Goal: Information Seeking & Learning: Check status

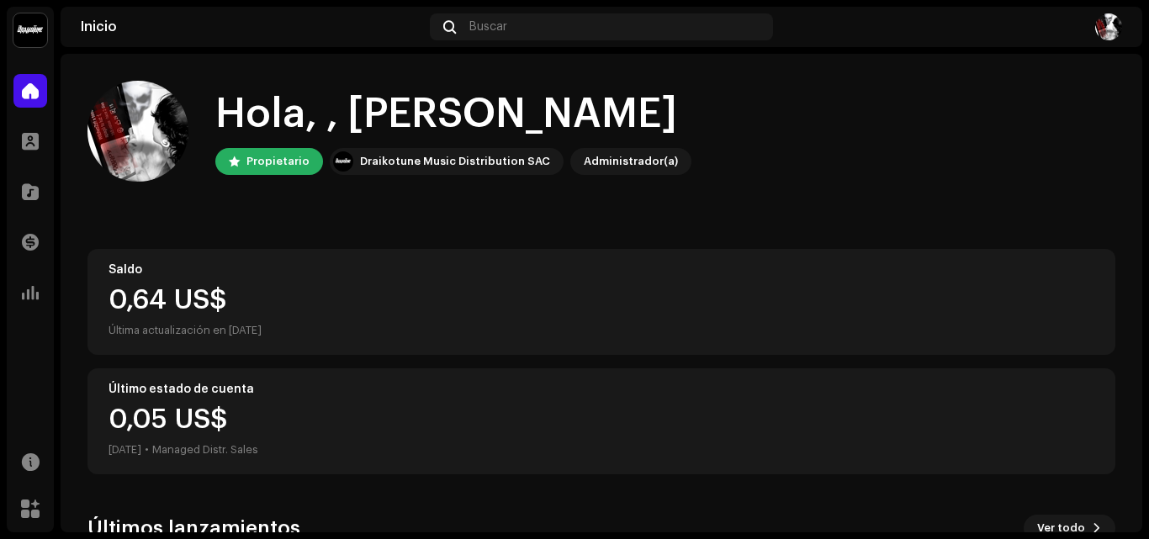
click at [989, 103] on div "Hola, , [PERSON_NAME] Draikotune Music Distribution SAC Administrador(a)" at bounding box center [600, 131] width 1027 height 101
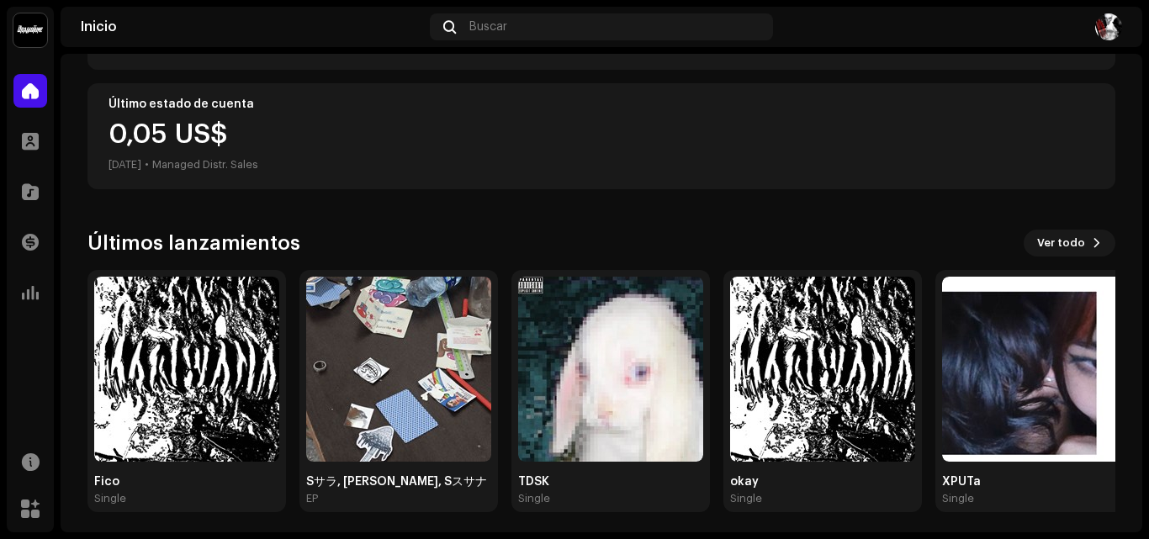
scroll to position [292, 0]
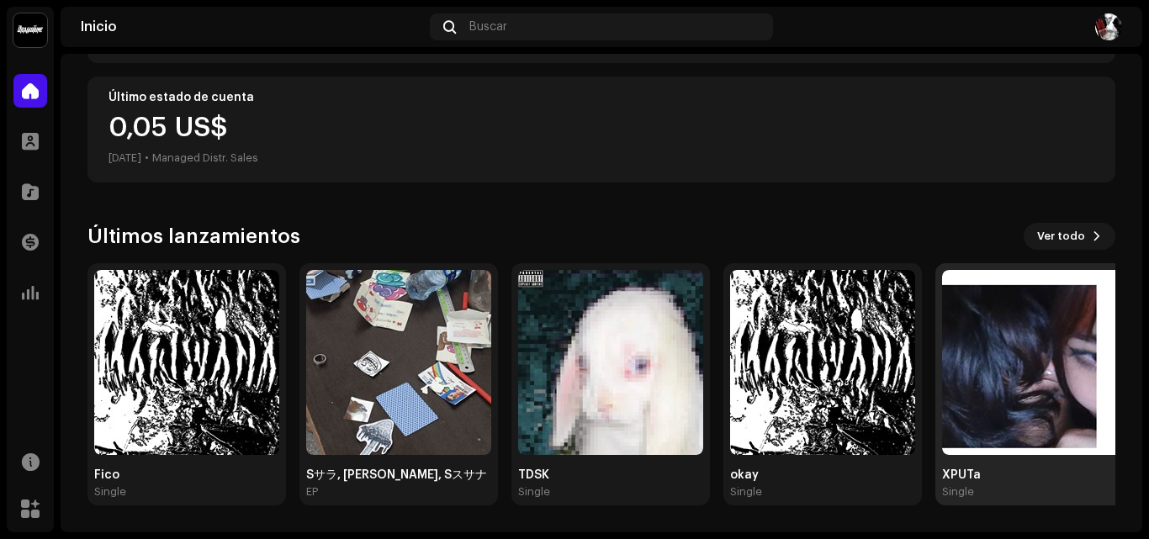
click at [1020, 379] on img at bounding box center [1034, 362] width 185 height 185
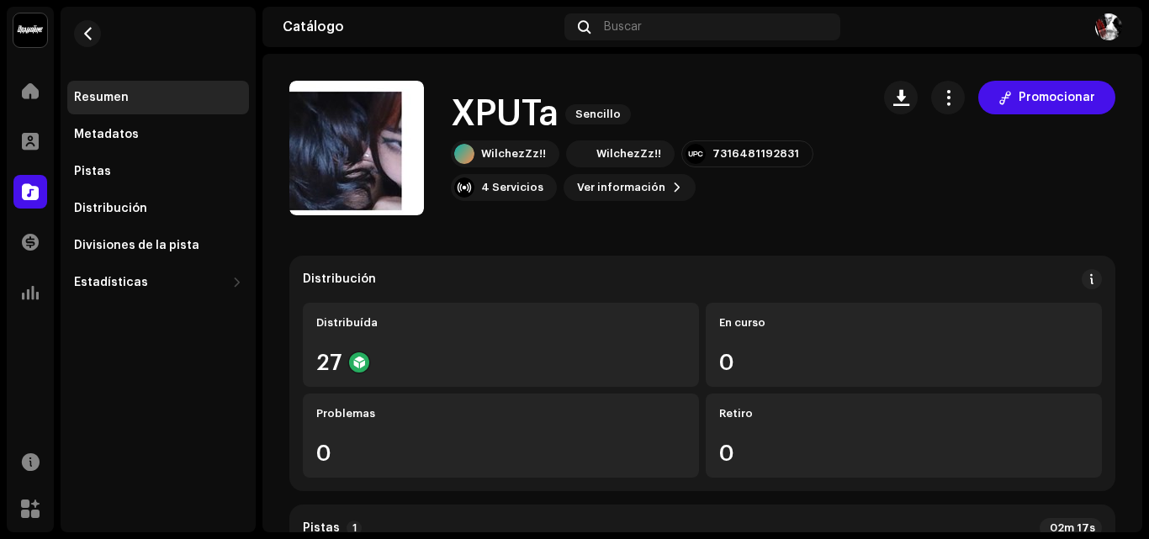
click at [838, 181] on div "WilchezZz!! WilchezZz!! 7316481192831 4 Servicios Ver información Promocionar" at bounding box center [654, 170] width 406 height 61
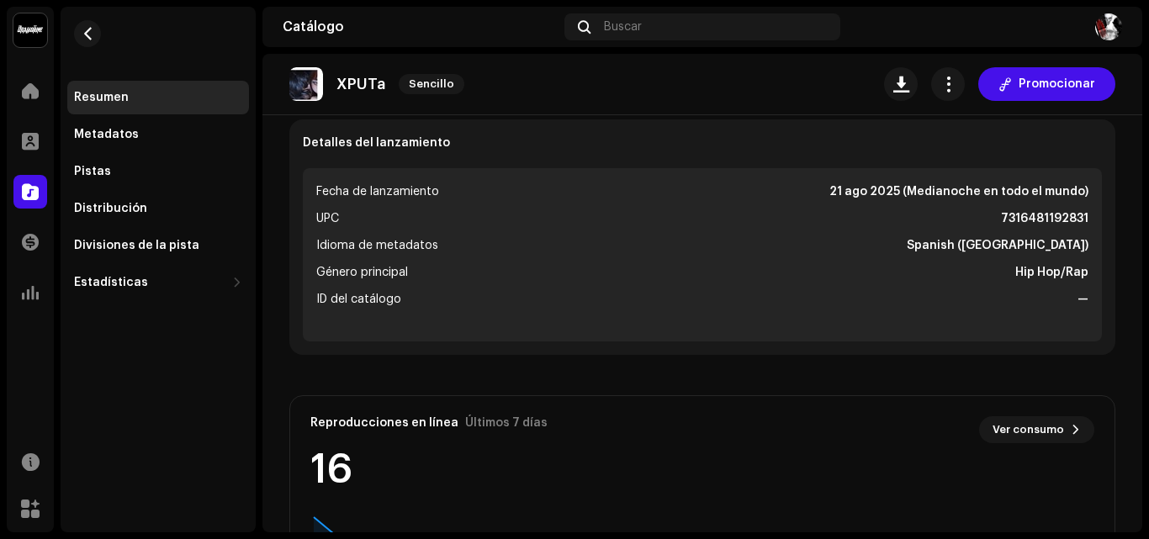
scroll to position [677, 0]
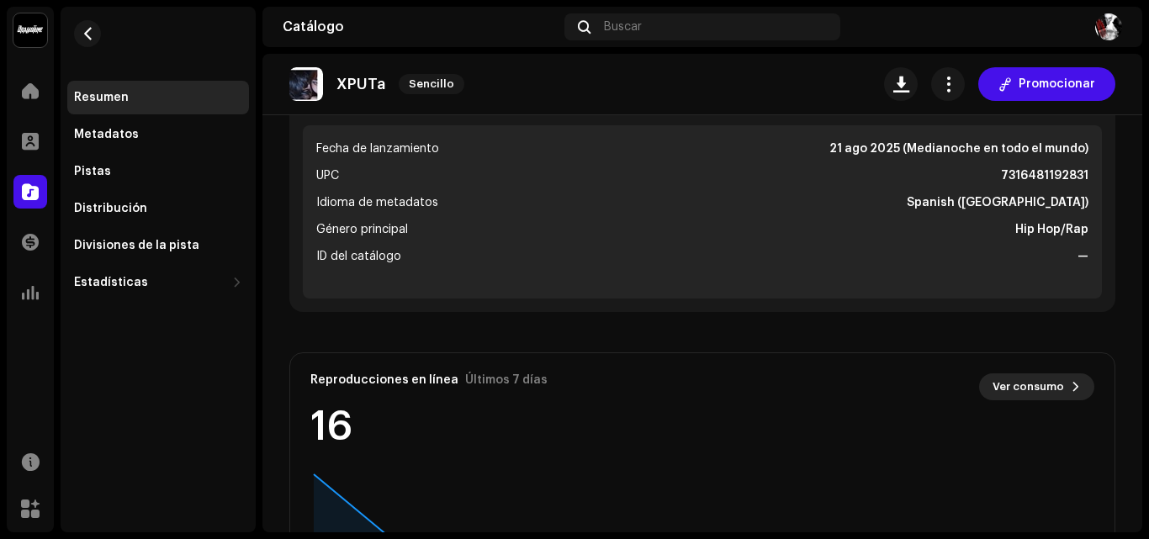
click at [1031, 383] on span "Ver consumo" at bounding box center [1027, 387] width 71 height 34
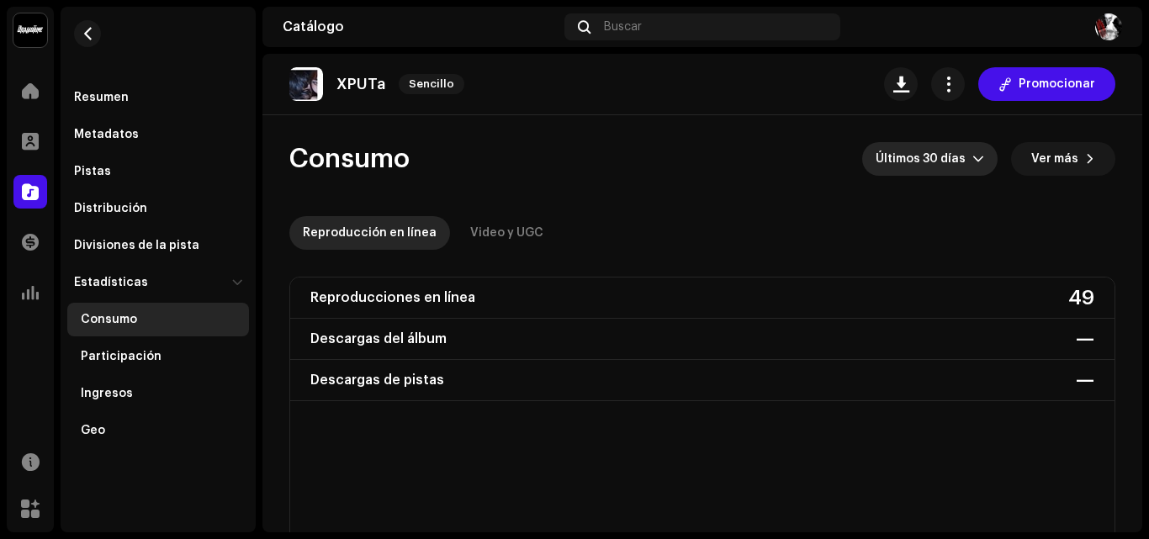
click at [913, 160] on span "Últimos 30 días" at bounding box center [923, 159] width 97 height 34
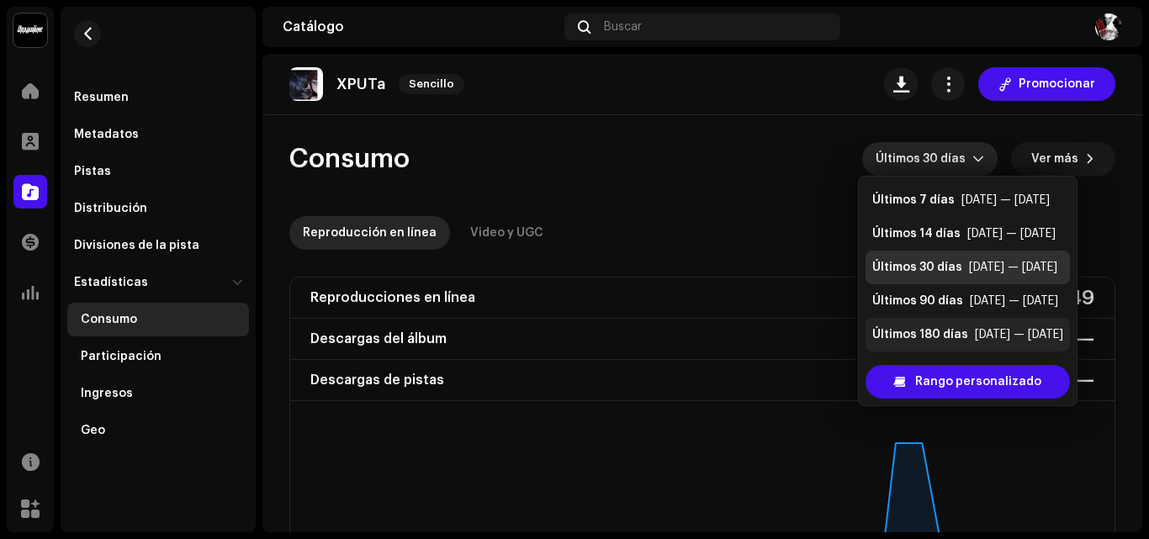
click at [948, 324] on li "Últimos 180 días [DATE] — [DATE]" at bounding box center [967, 335] width 204 height 34
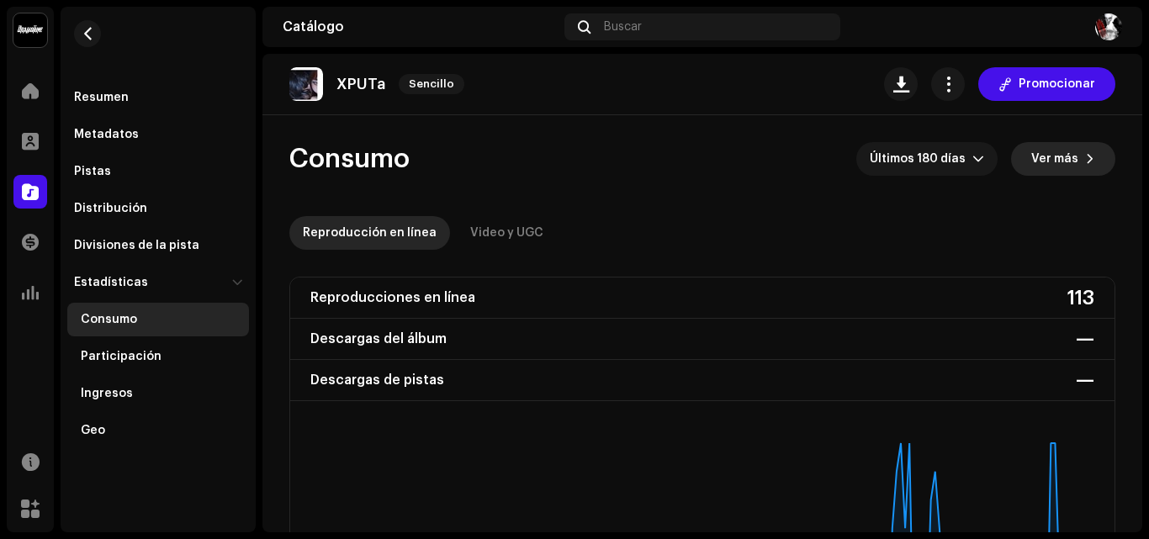
click at [1064, 153] on span "Ver más" at bounding box center [1054, 159] width 47 height 34
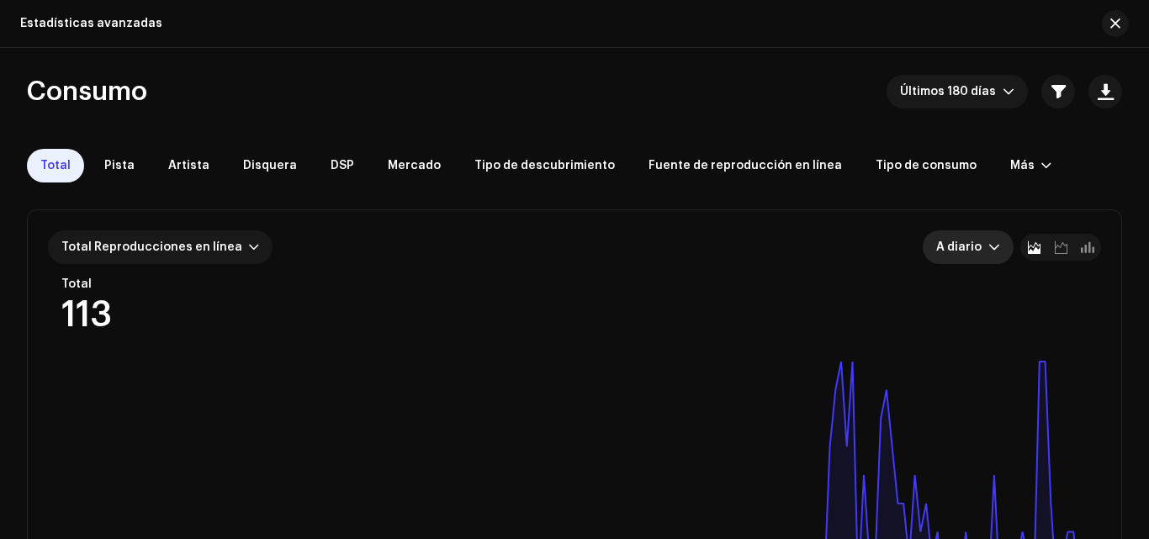
click at [975, 241] on span "A diario" at bounding box center [962, 247] width 52 height 34
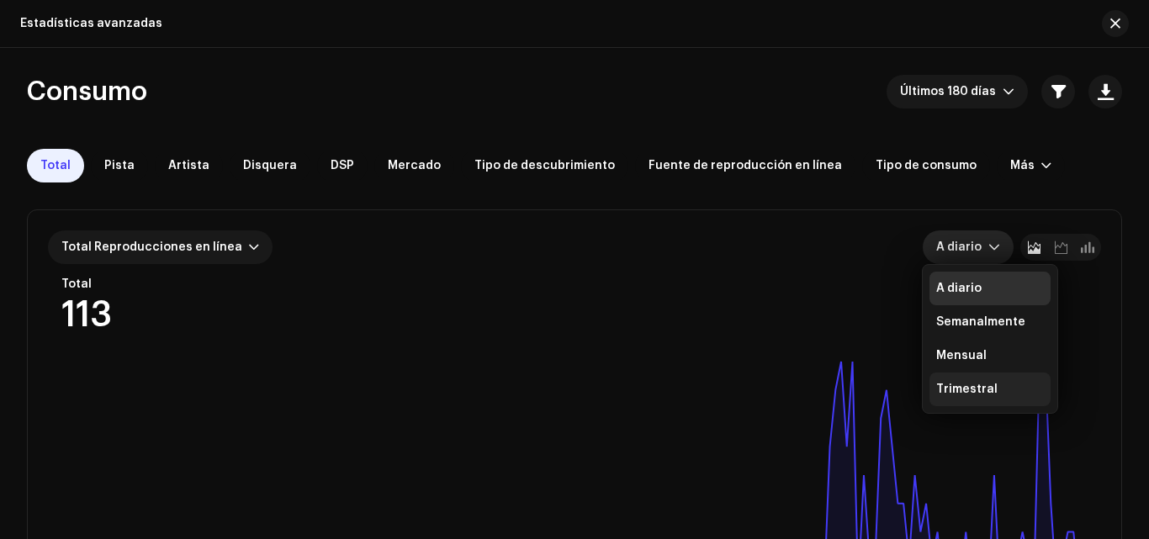
click at [962, 384] on div "Trimestral" at bounding box center [966, 389] width 61 height 17
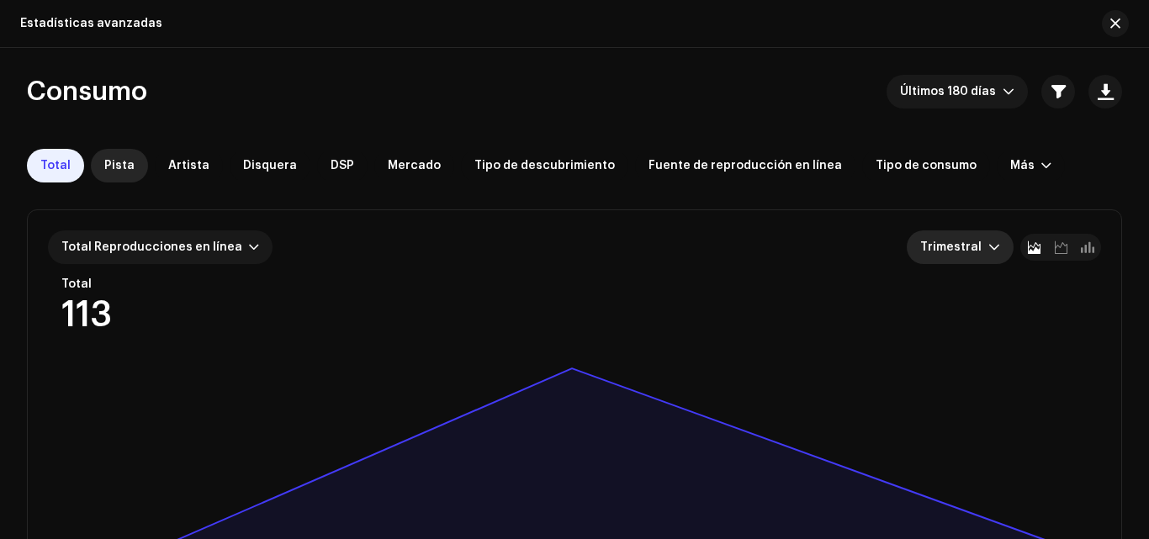
click at [104, 166] on span "Pista" at bounding box center [119, 165] width 30 height 13
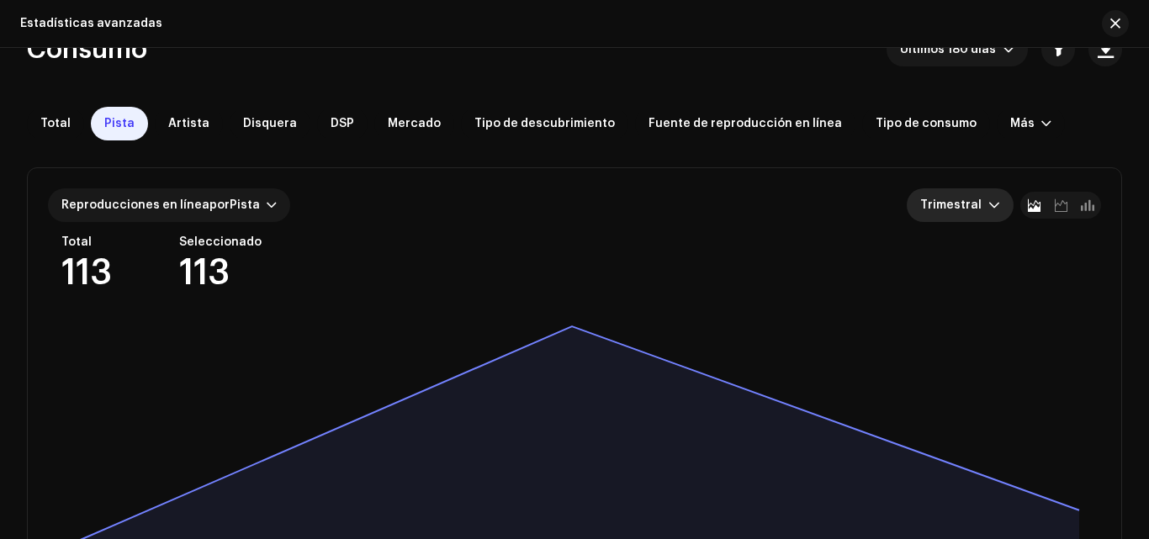
scroll to position [31, 0]
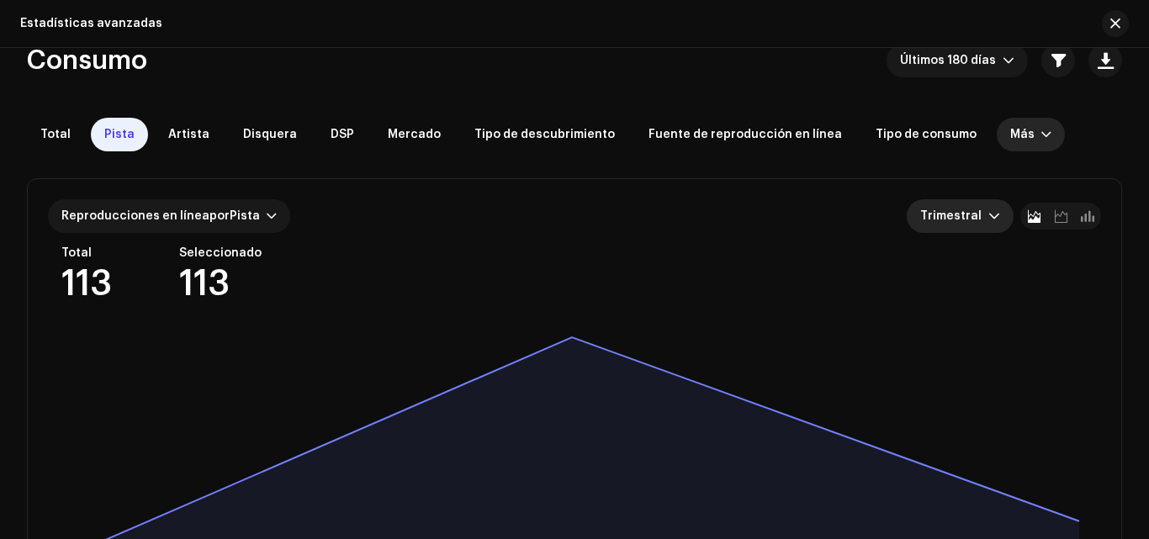
click at [1010, 133] on div "Más" at bounding box center [1022, 134] width 24 height 13
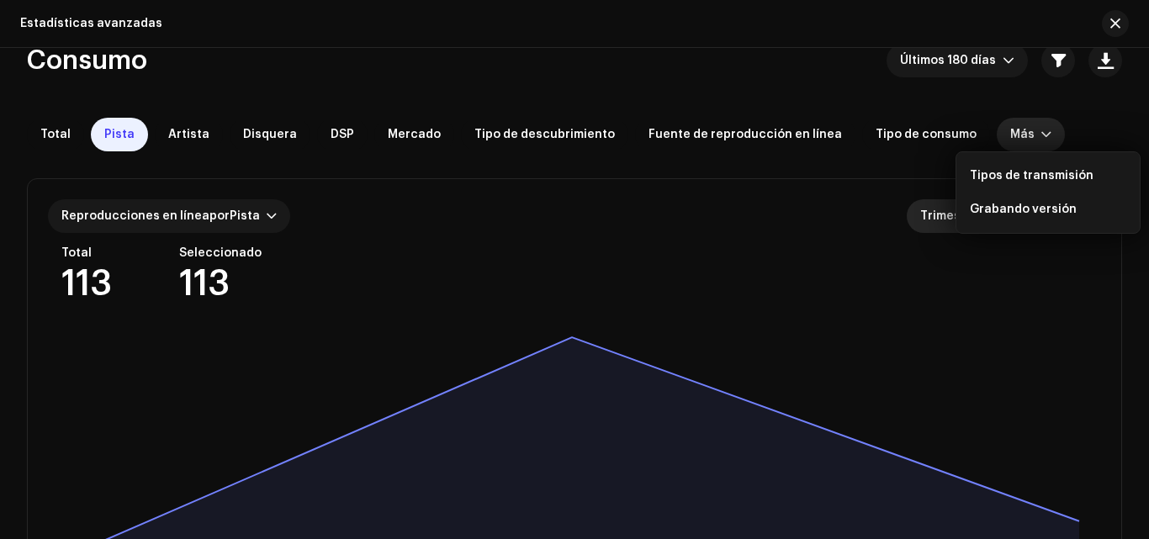
click at [1037, 103] on div "Consumo Últimos 180 días Total Pista Artista Disquera DSP Mercado Tipo de descu…" at bounding box center [574, 402] width 1149 height 716
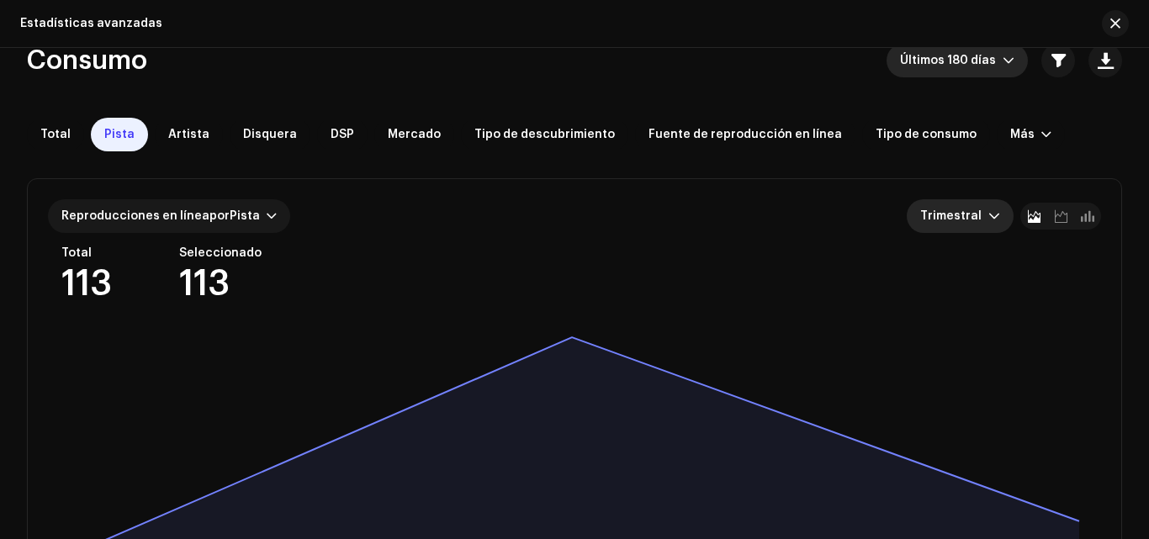
click at [991, 56] on span "Últimos 180 días" at bounding box center [951, 61] width 103 height 34
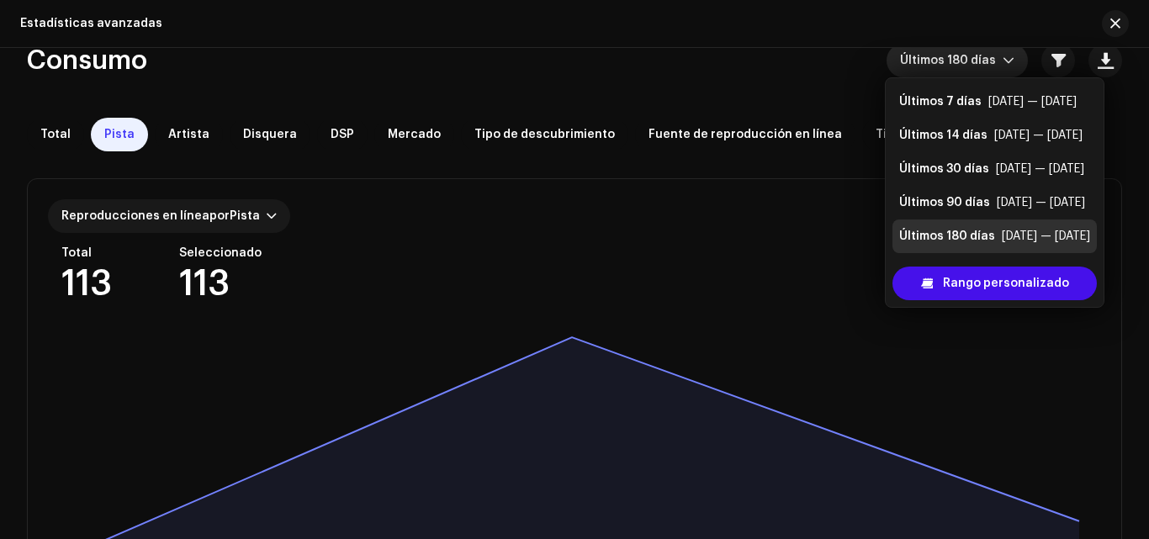
click at [709, 256] on div "Total 113 Seleccionado 113" at bounding box center [580, 273] width 1039 height 55
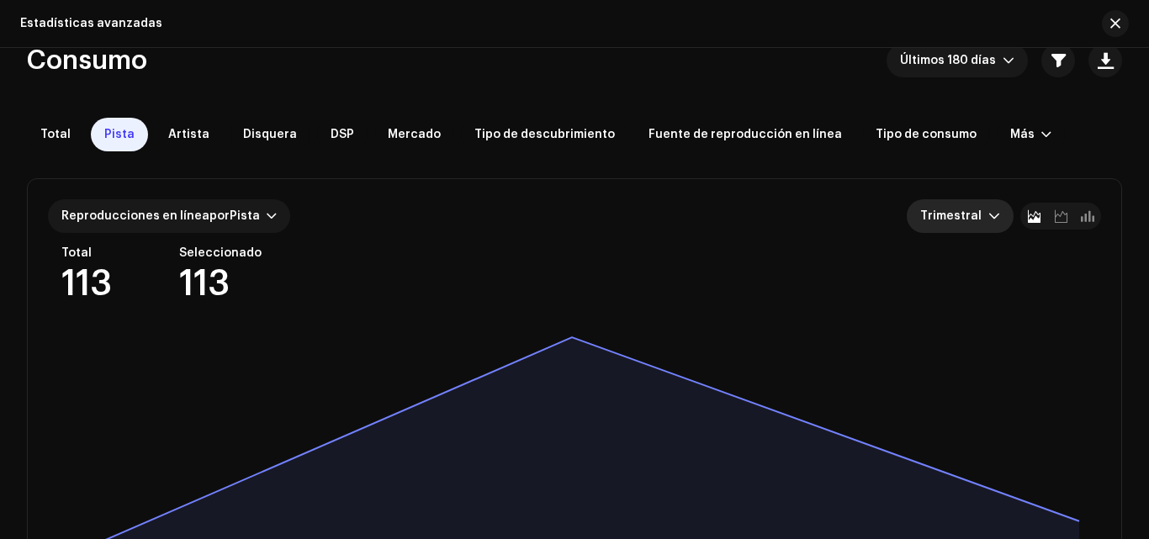
drag, startPoint x: 709, startPoint y: 256, endPoint x: 323, endPoint y: 218, distance: 387.9
click at [323, 218] on div "Reproducciones en línea por Pista Trimestral Total 113 Seleccionado 113 [DATE] …" at bounding box center [574, 391] width 1093 height 425
click at [323, 218] on div "Reproducciones en línea por Pista Trimestral" at bounding box center [574, 216] width 1053 height 34
click at [268, 199] on div "Reproducciones en línea por Pista" at bounding box center [169, 216] width 242 height 34
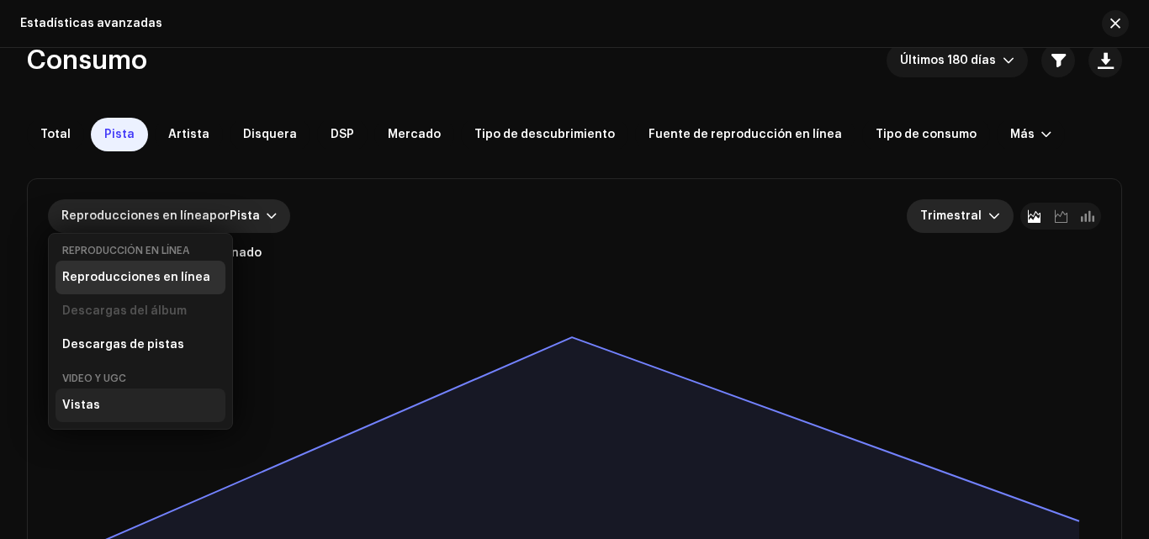
click at [102, 412] on div "Vistas" at bounding box center [140, 405] width 170 height 34
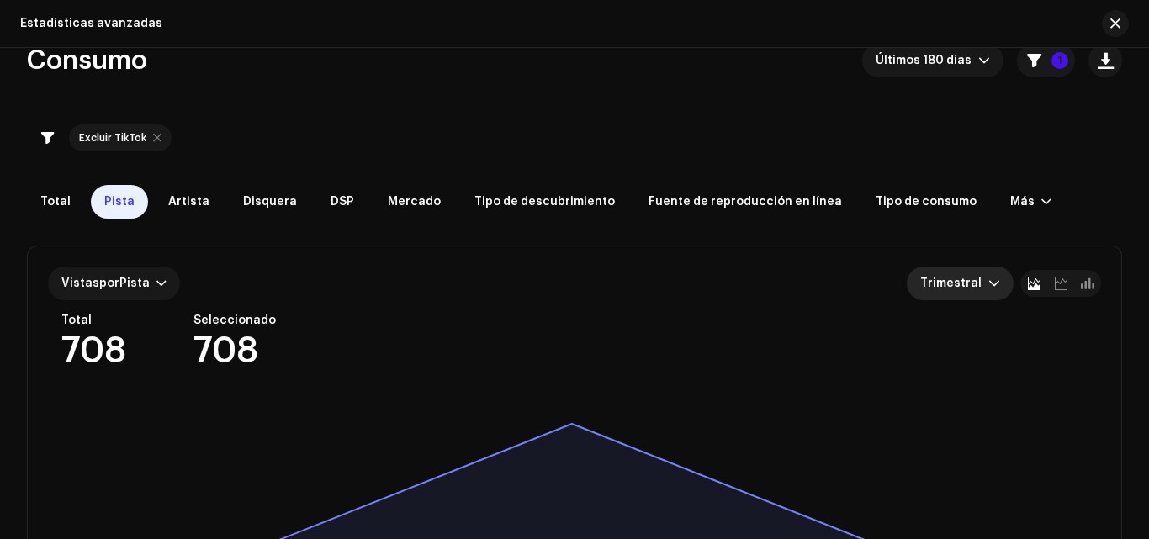
click at [157, 135] on div at bounding box center [157, 137] width 8 height 13
checkbox input "false"
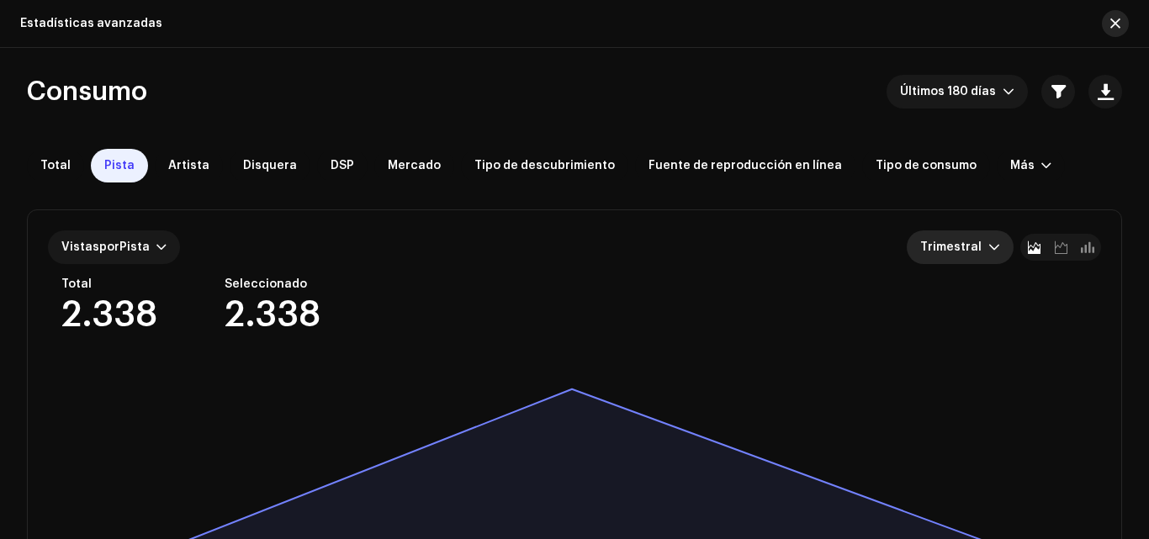
click at [1120, 30] on button "button" at bounding box center [1114, 23] width 27 height 27
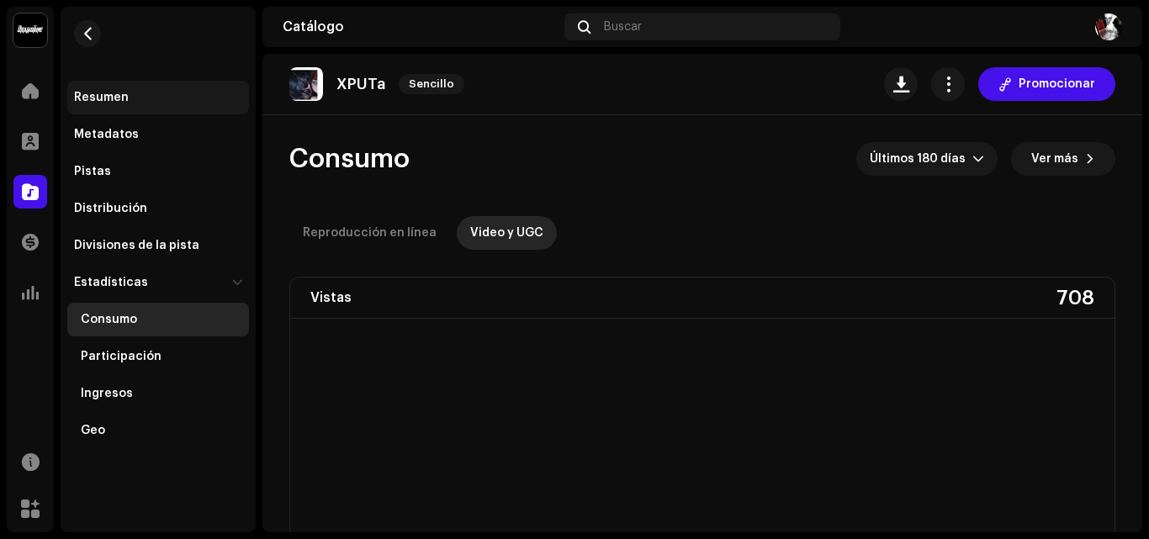
click at [110, 100] on div "Resumen" at bounding box center [101, 97] width 55 height 13
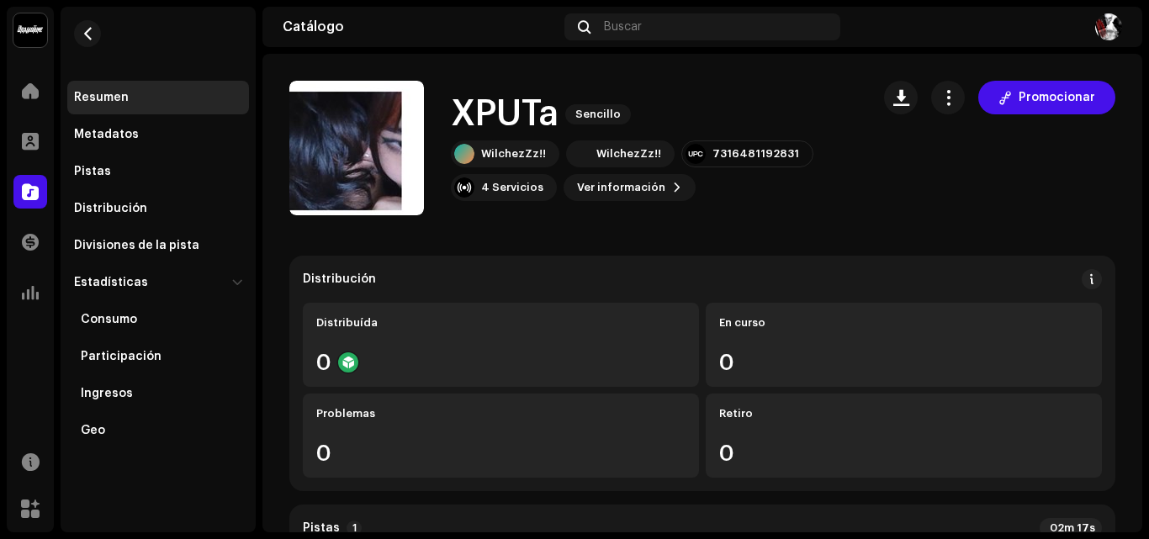
click at [110, 99] on div "Resumen" at bounding box center [101, 97] width 55 height 13
click at [21, 85] on div at bounding box center [30, 91] width 34 height 34
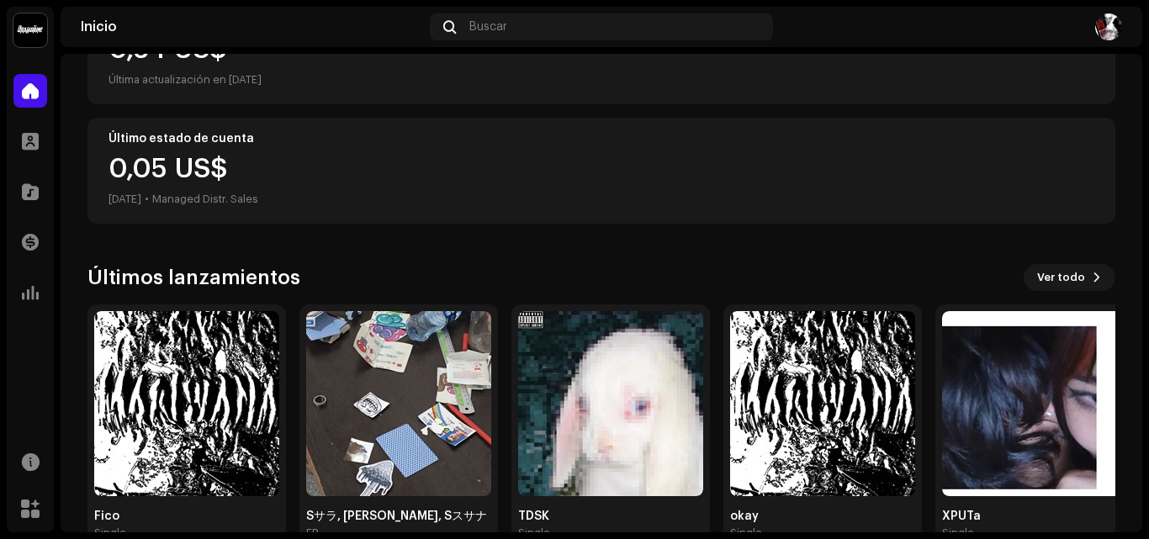
scroll to position [278, 0]
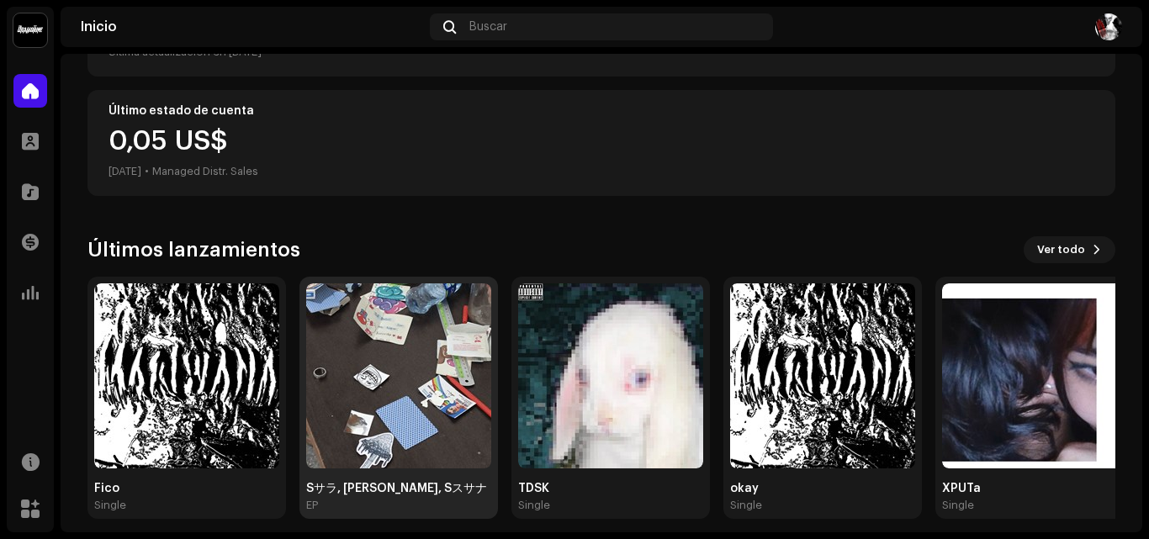
click at [424, 387] on img at bounding box center [398, 375] width 185 height 185
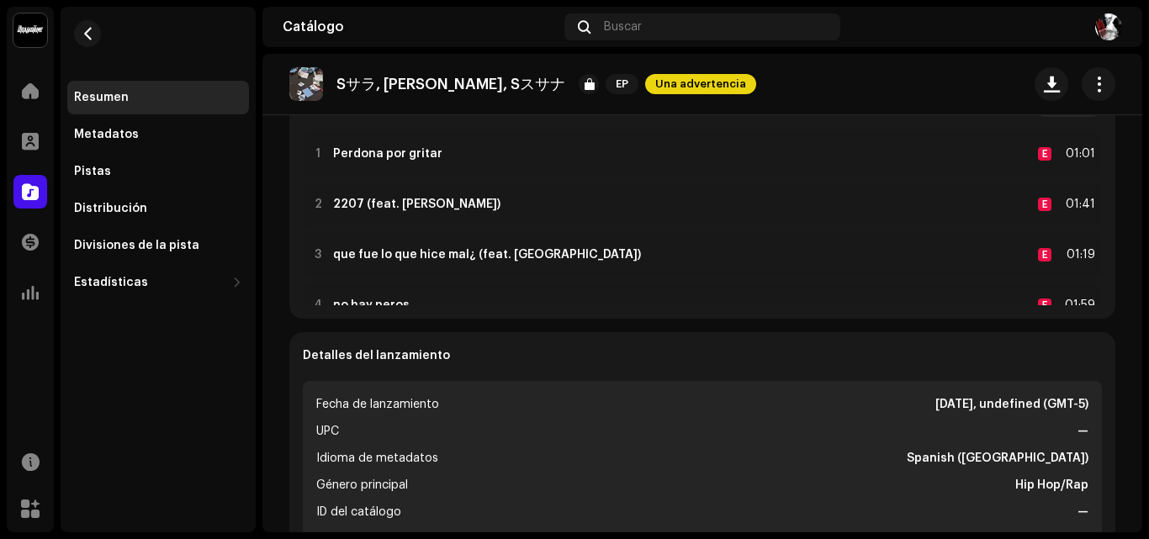
scroll to position [365, 0]
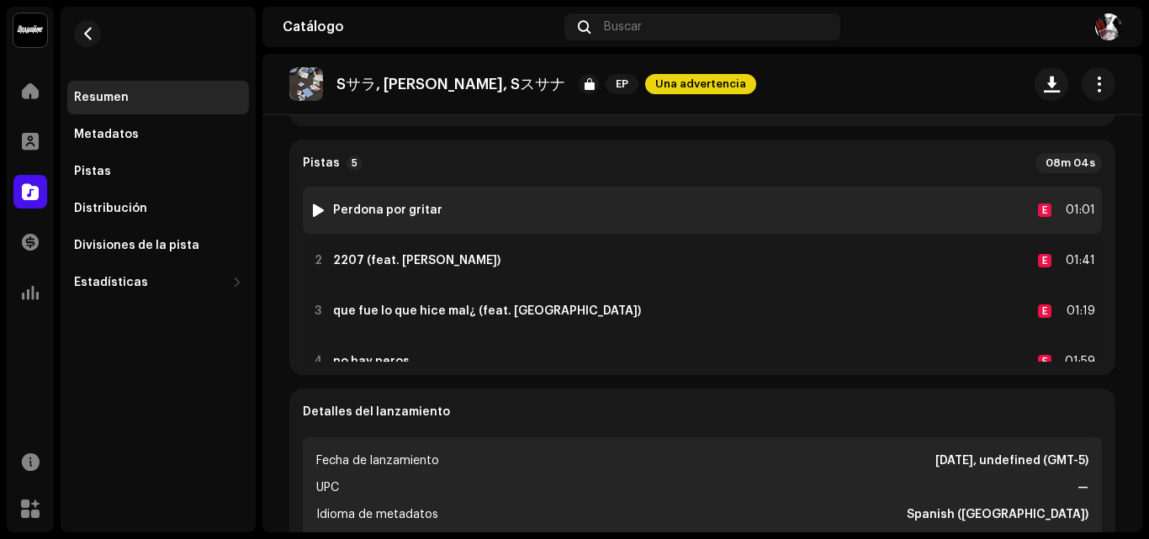
click at [986, 208] on div "1 Perdona por gritar E 01:01" at bounding box center [702, 210] width 799 height 47
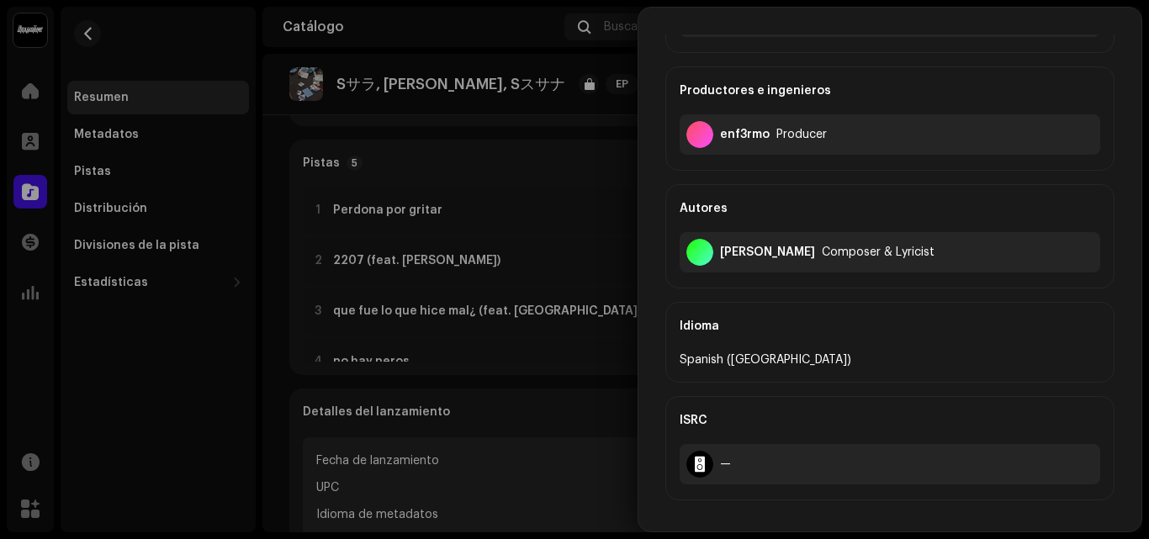
scroll to position [383, 0]
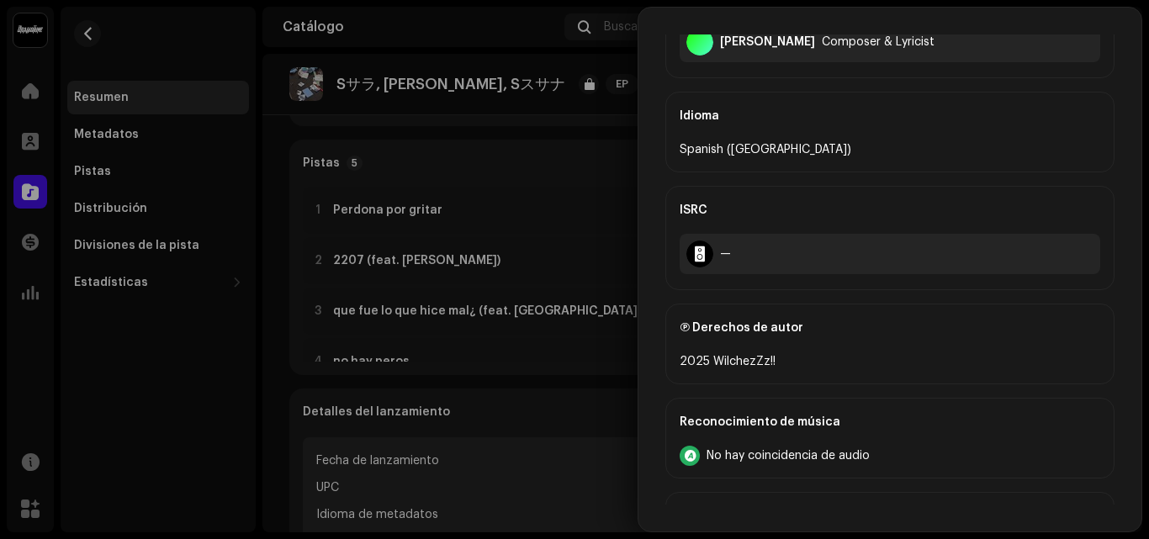
click at [650, 284] on div "E Artista primario(a) principal [PERSON_NAME]!! Main Primary Artist Productores…" at bounding box center [889, 197] width 503 height 985
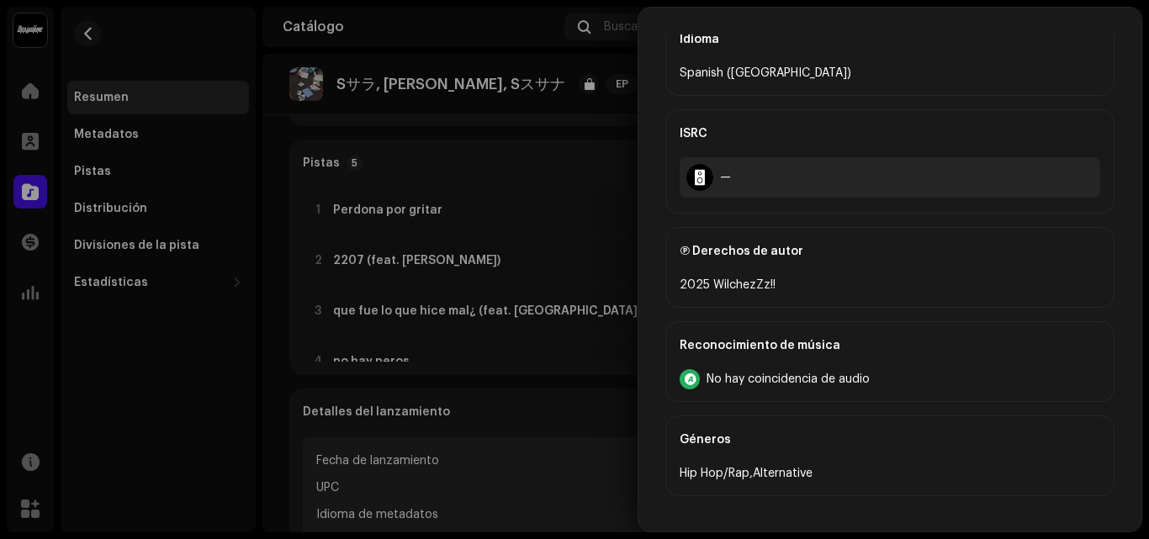
click at [579, 275] on div at bounding box center [574, 269] width 1149 height 539
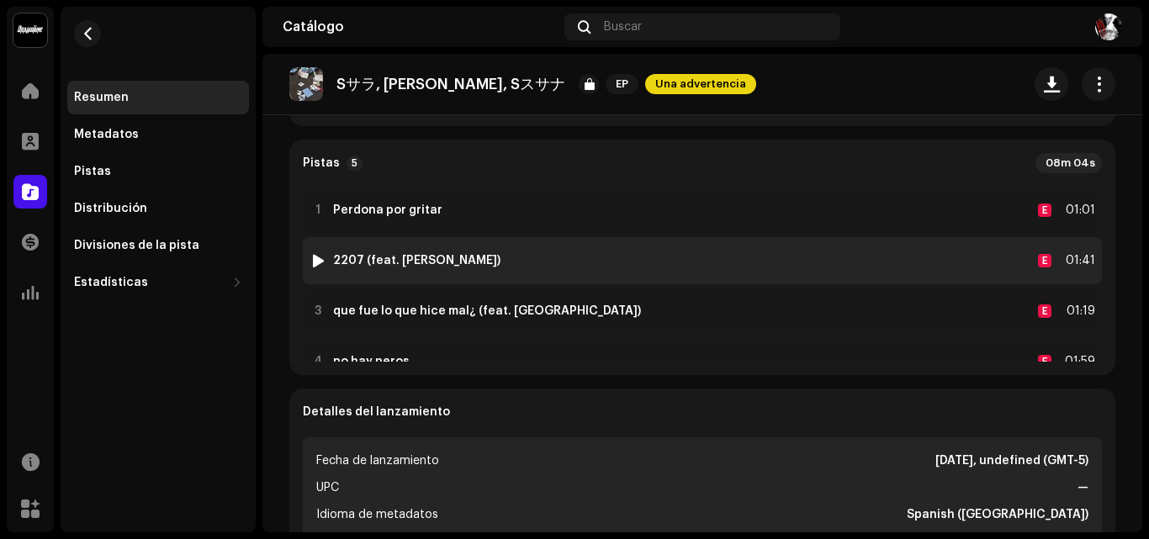
click at [564, 268] on div "2 2207 (feat. [PERSON_NAME]) E 01:41" at bounding box center [702, 260] width 799 height 47
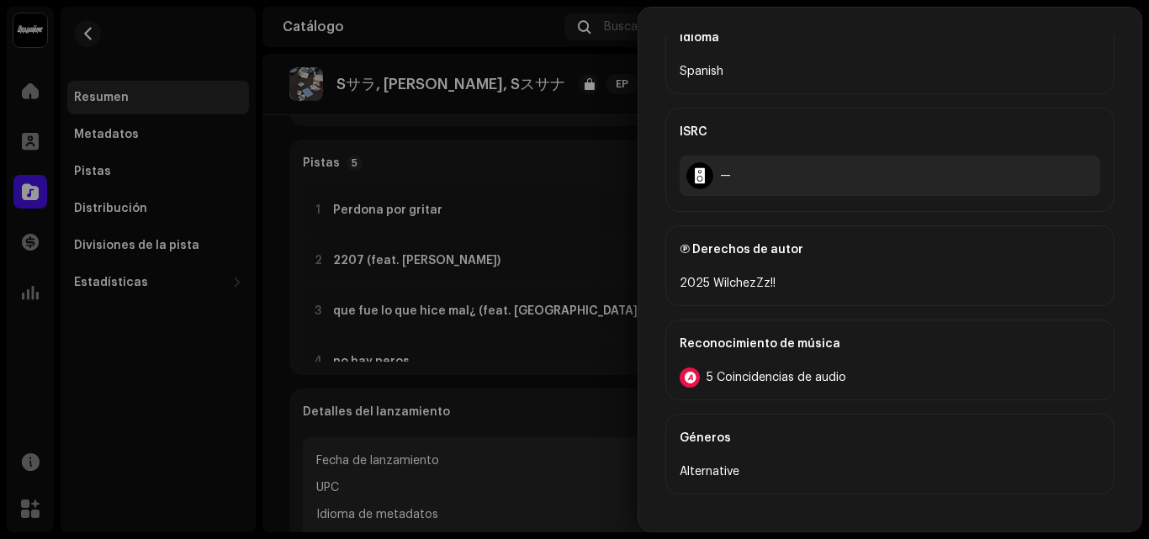
scroll to position [616, 0]
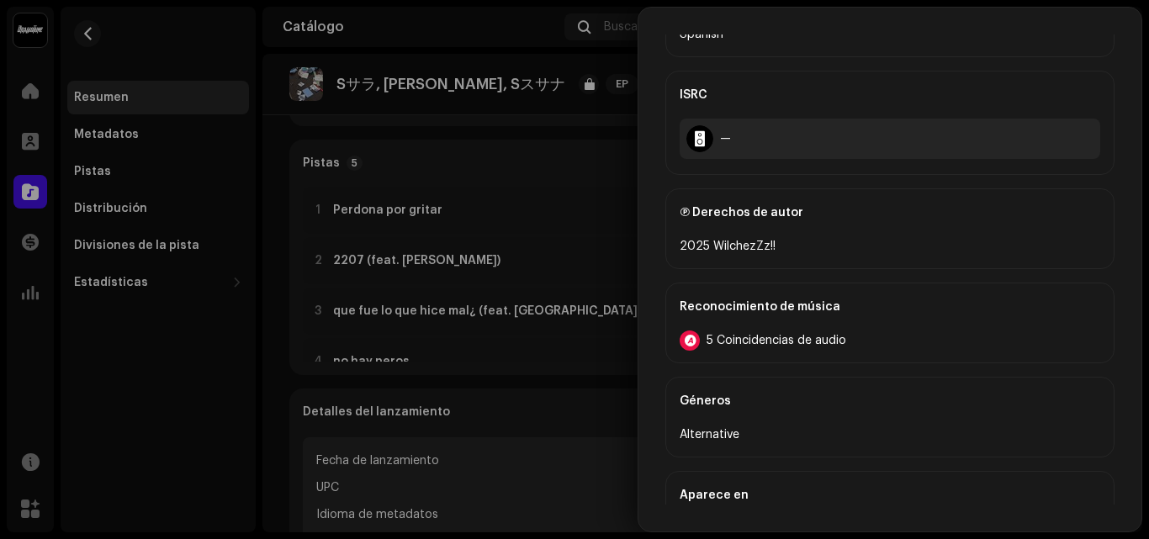
click at [793, 339] on span "5 Coincidencias de audio" at bounding box center [776, 340] width 140 height 13
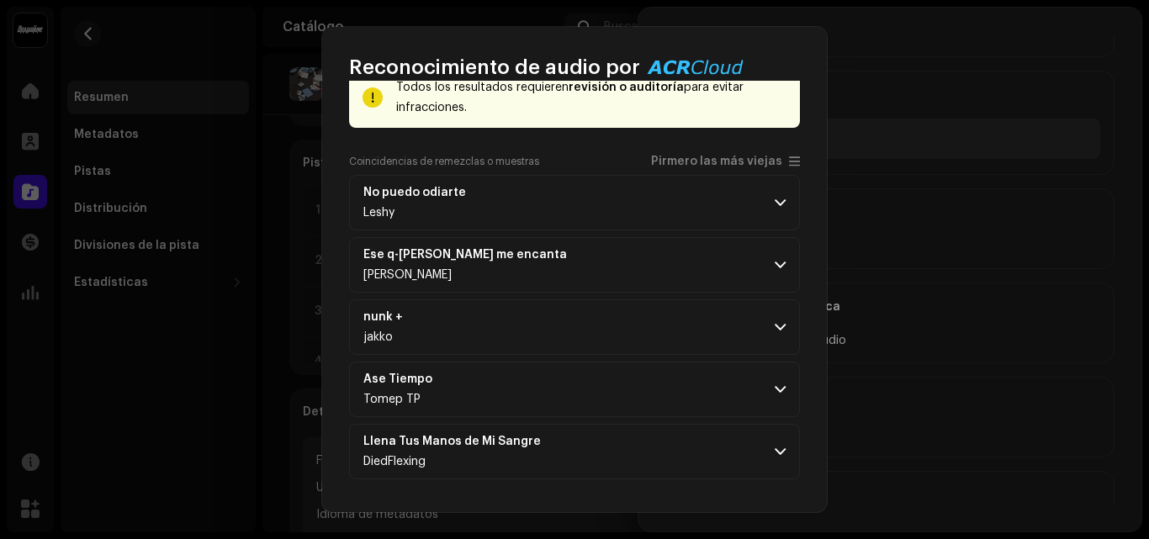
scroll to position [132, 0]
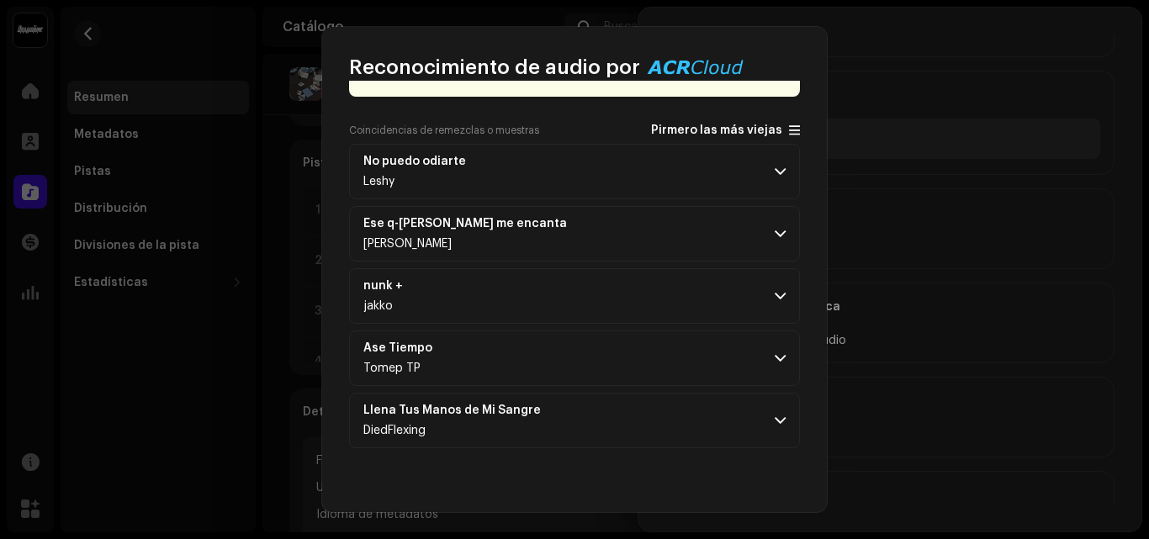
click at [789, 125] on span at bounding box center [794, 130] width 11 height 13
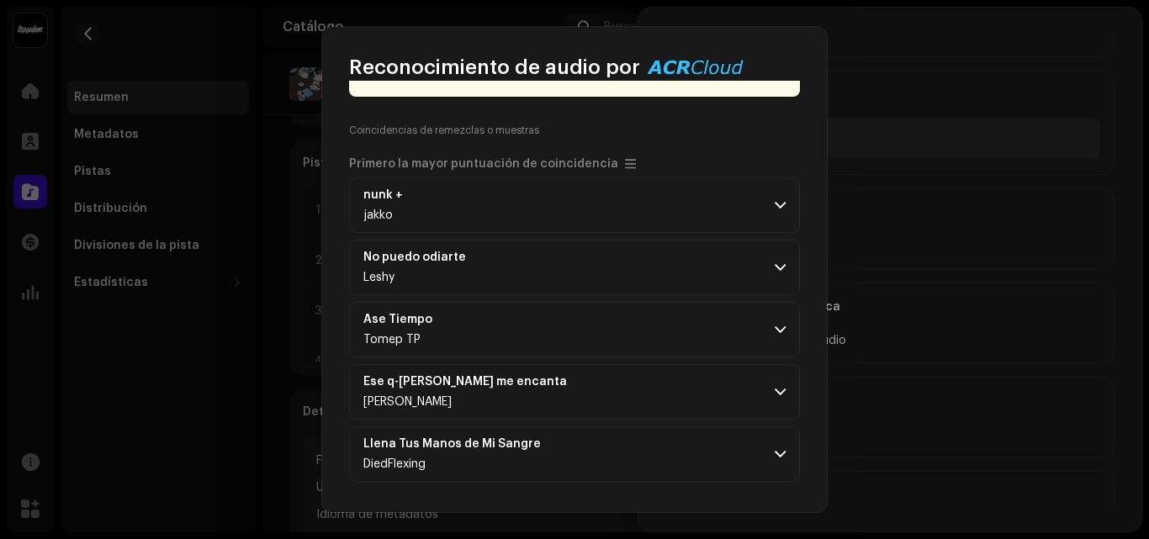
click at [900, 259] on div "Reconocimiento de audio por Remezclas o muestras 5 Todos los resultados requier…" at bounding box center [574, 269] width 1149 height 539
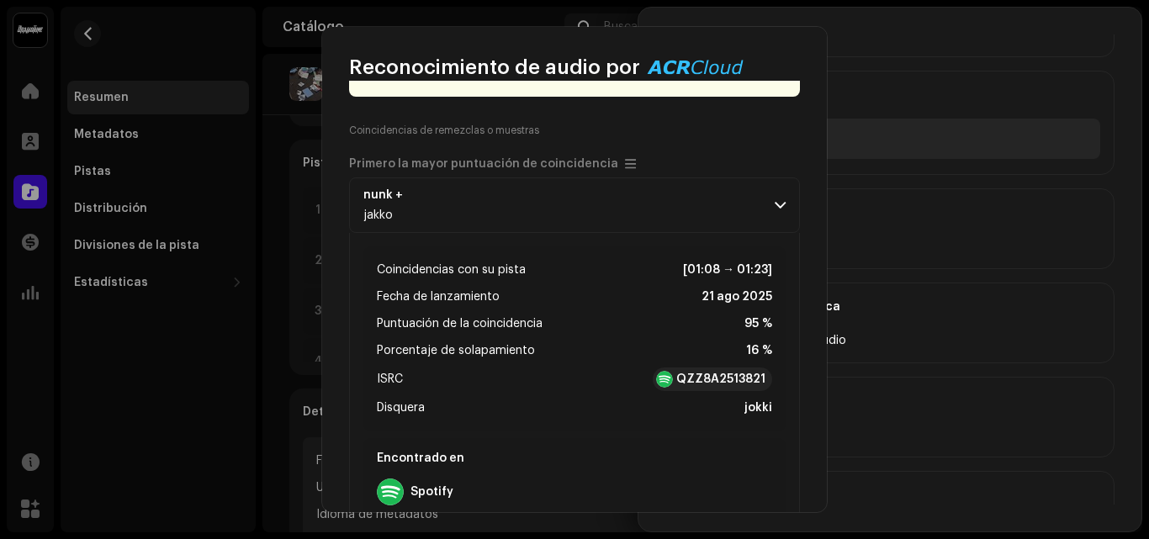
click at [839, 166] on div "Reconocimiento de audio por Remezclas o muestras 5 Todos los resultados requier…" at bounding box center [574, 269] width 1149 height 539
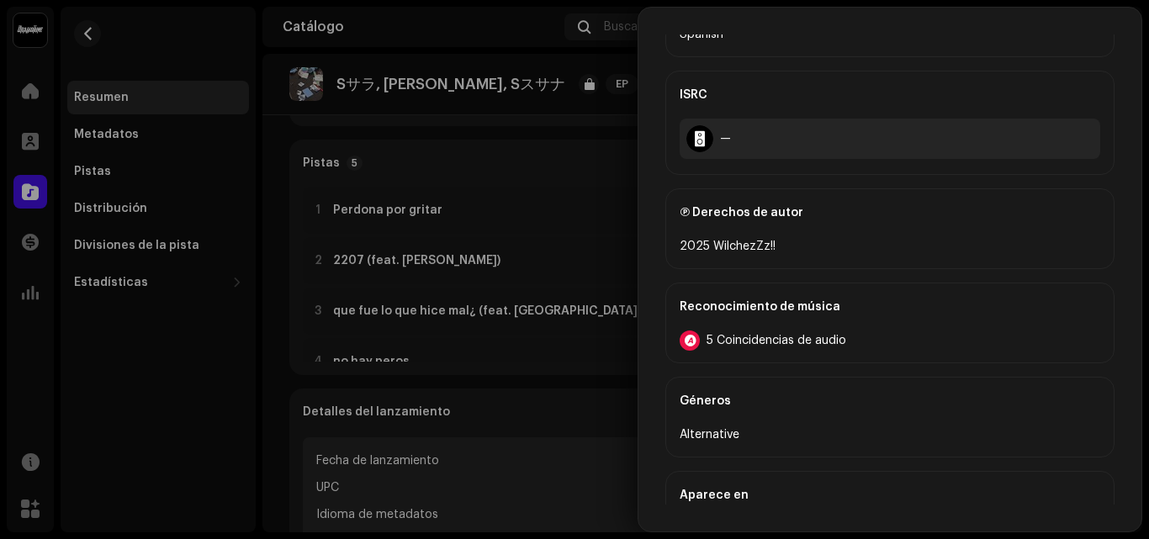
drag, startPoint x: 1142, startPoint y: 349, endPoint x: 1137, endPoint y: 289, distance: 59.9
click at [1137, 289] on body "WilchezZz Inicio Perfil Catálogo Transacciones Estadísticas Recursos Mercado Re…" at bounding box center [574, 269] width 1149 height 539
click at [626, 243] on div at bounding box center [574, 269] width 1149 height 539
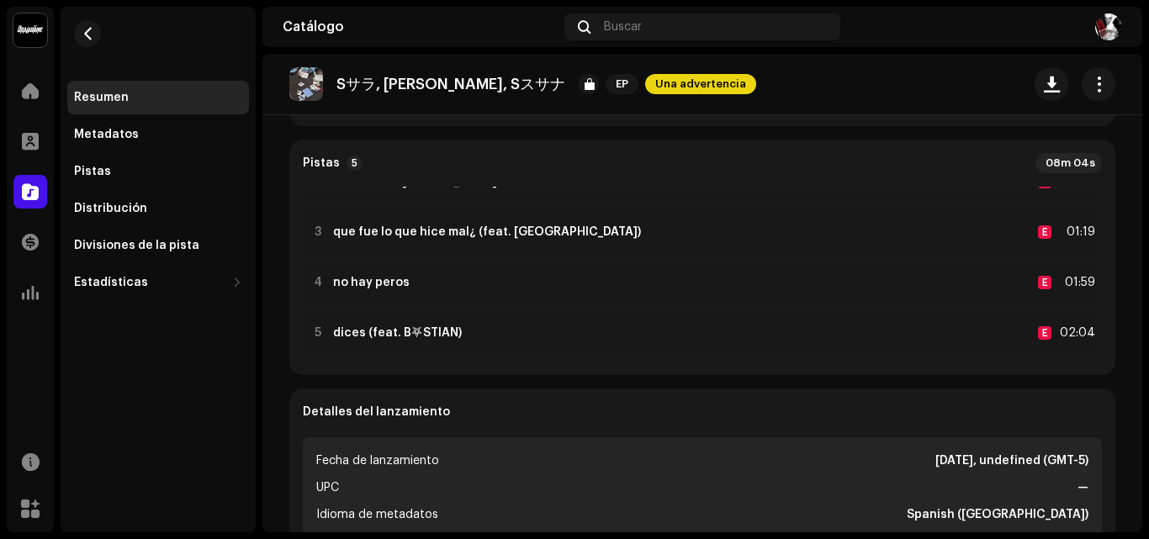
scroll to position [87, 0]
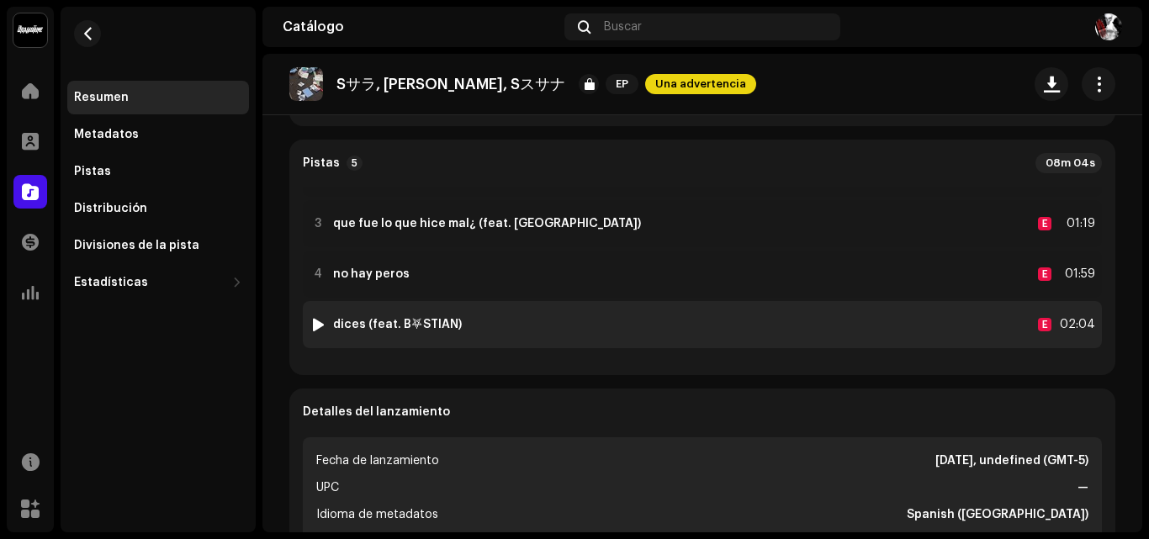
click at [338, 325] on strong "dices (feat. B⛧STIAN)" at bounding box center [397, 324] width 129 height 13
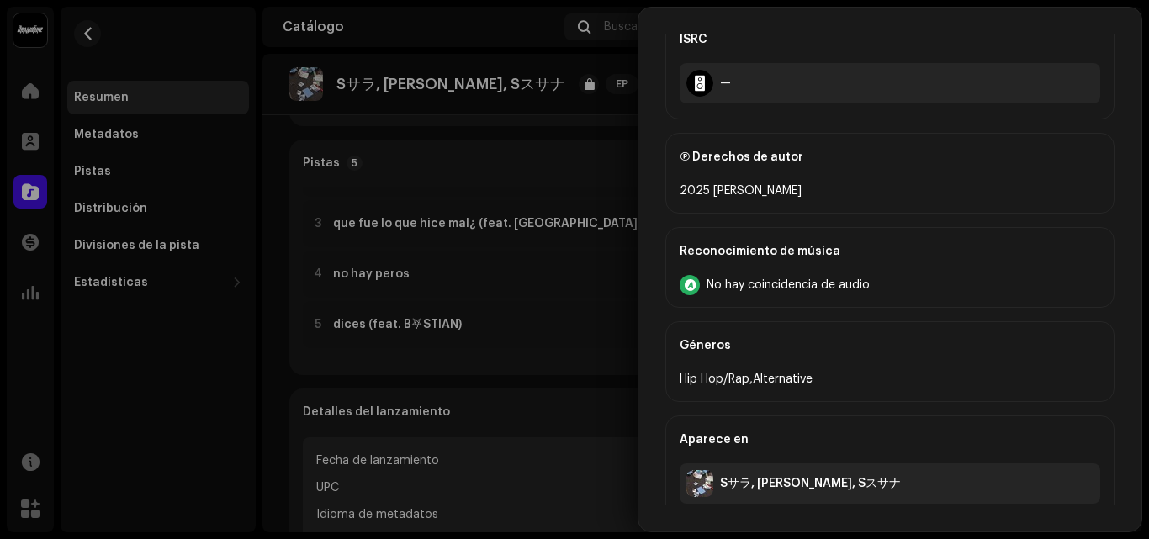
scroll to position [718, 0]
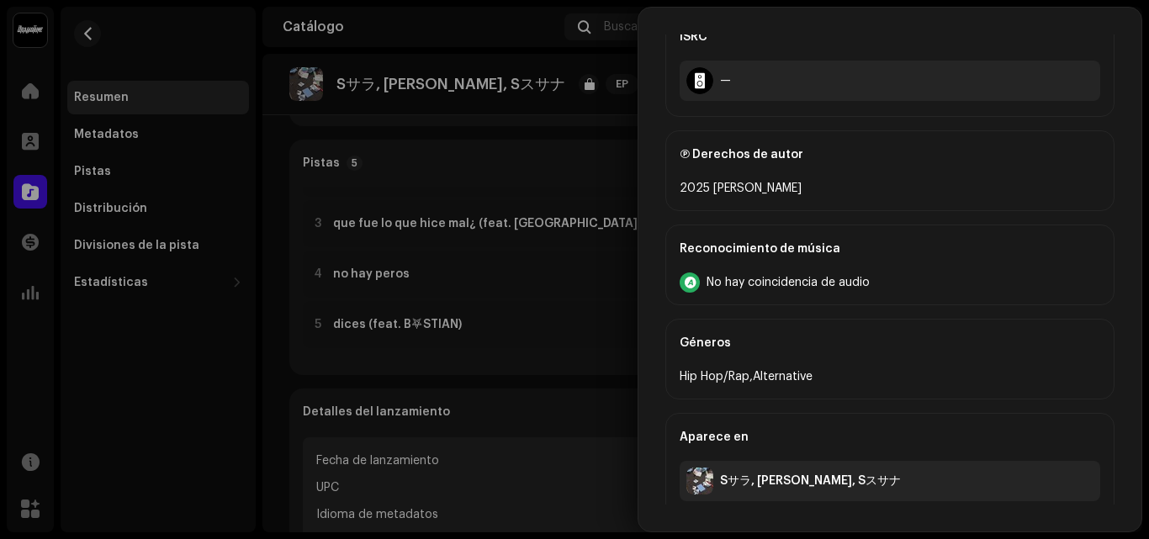
click at [404, 239] on div at bounding box center [574, 269] width 1149 height 539
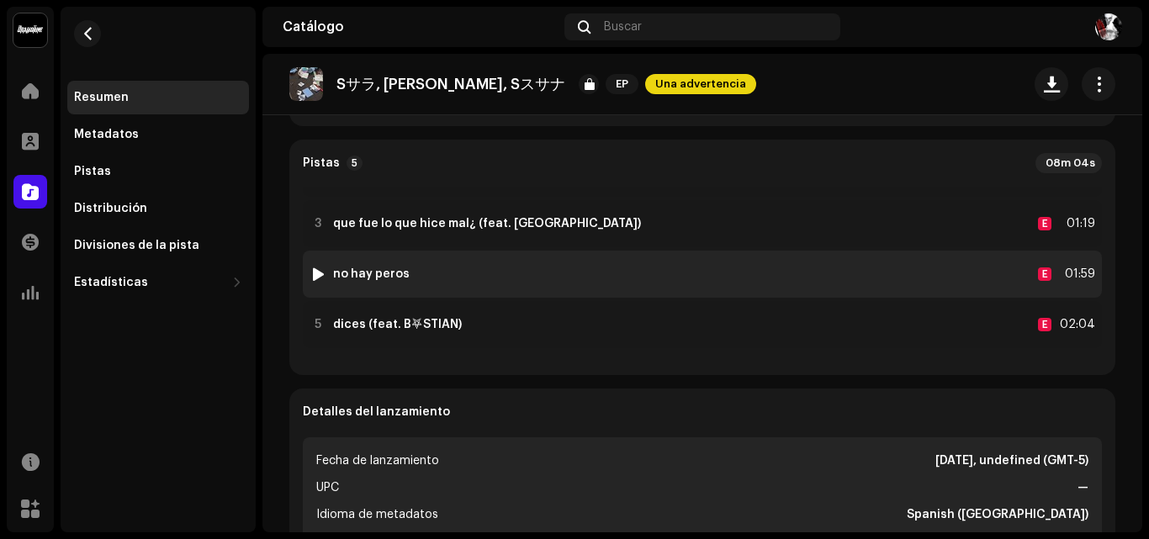
click at [374, 261] on div "4 no hay peros E 01:59" at bounding box center [702, 274] width 799 height 47
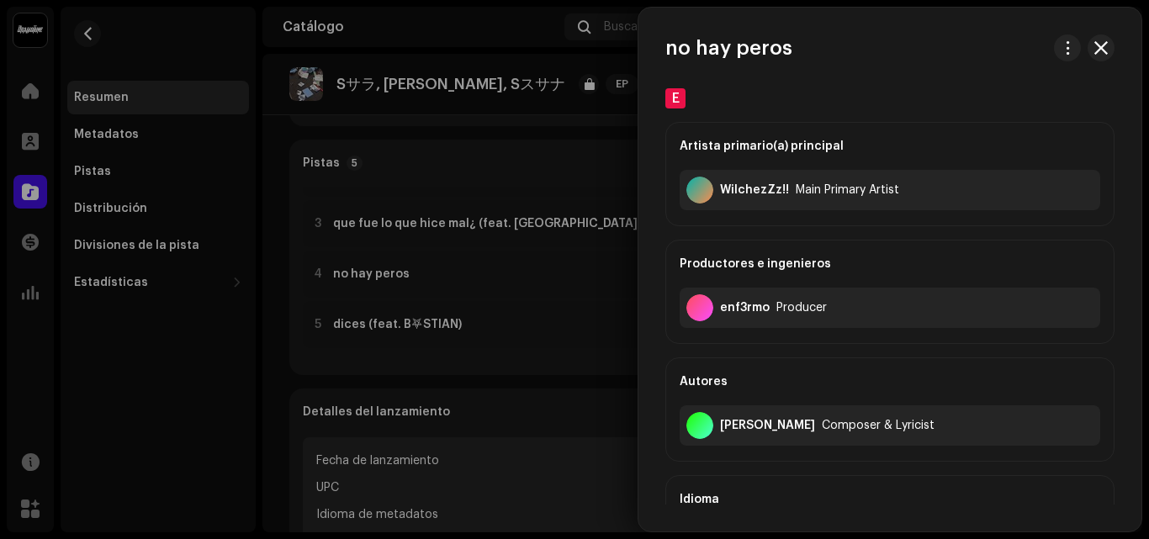
scroll to position [569, 0]
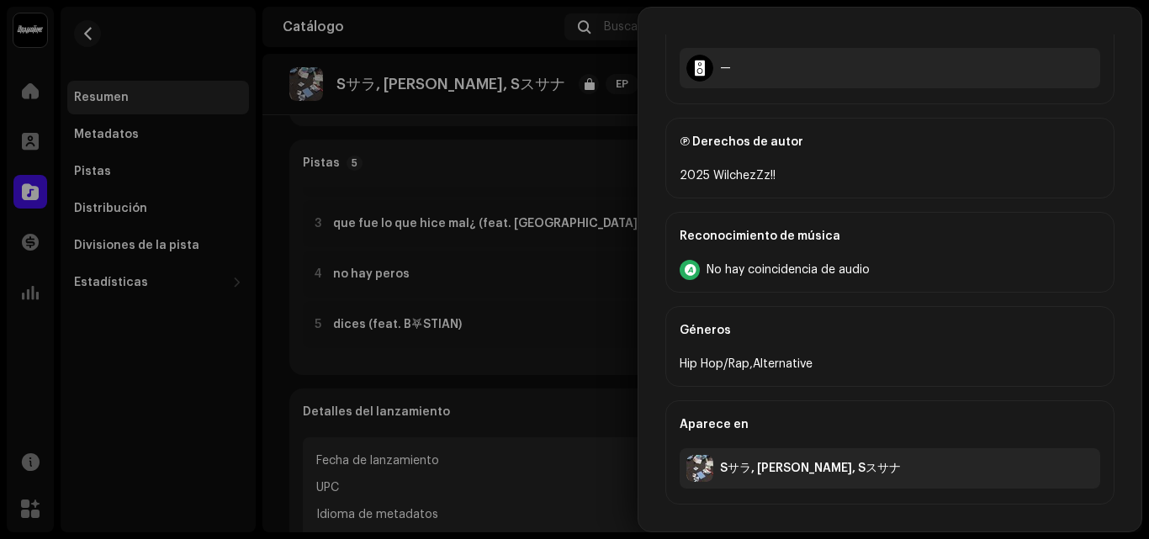
click at [457, 291] on div at bounding box center [574, 269] width 1149 height 539
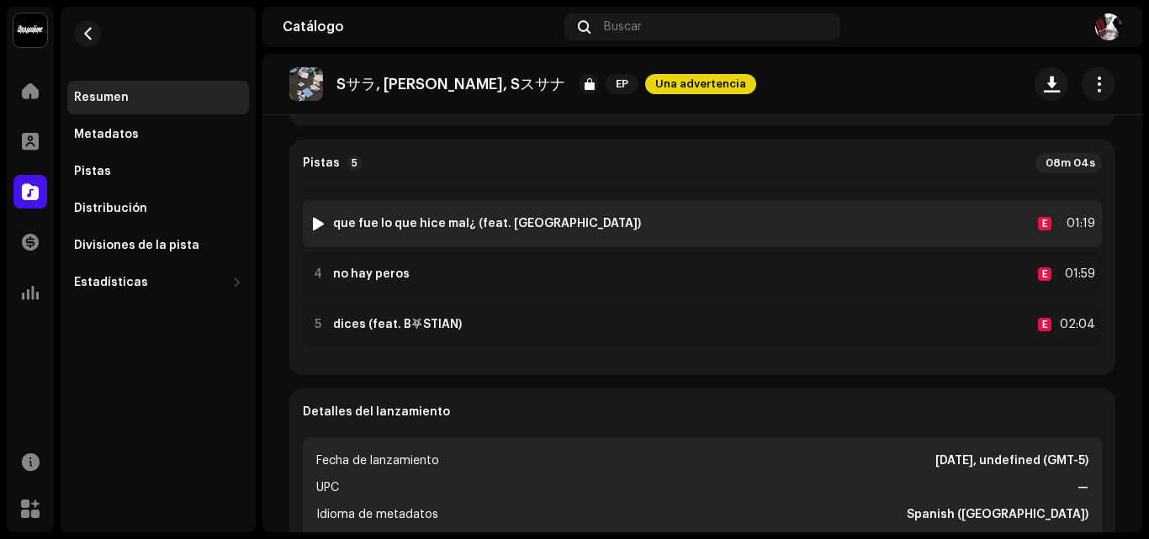
click at [473, 233] on div "3 que fue lo que hice mal¿ (feat. toosnow) E 01:19" at bounding box center [702, 223] width 799 height 47
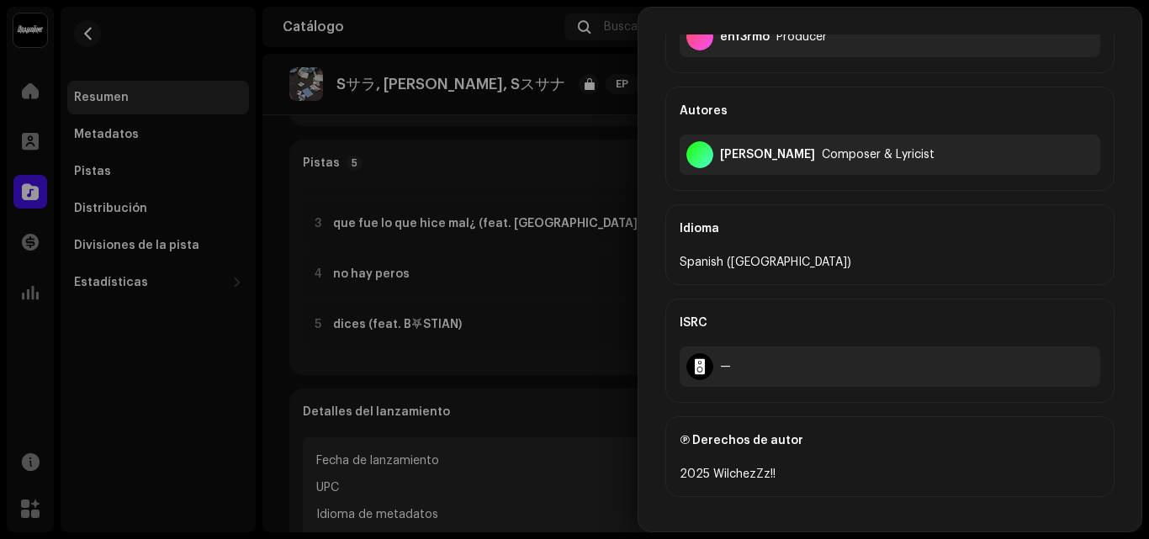
scroll to position [714, 0]
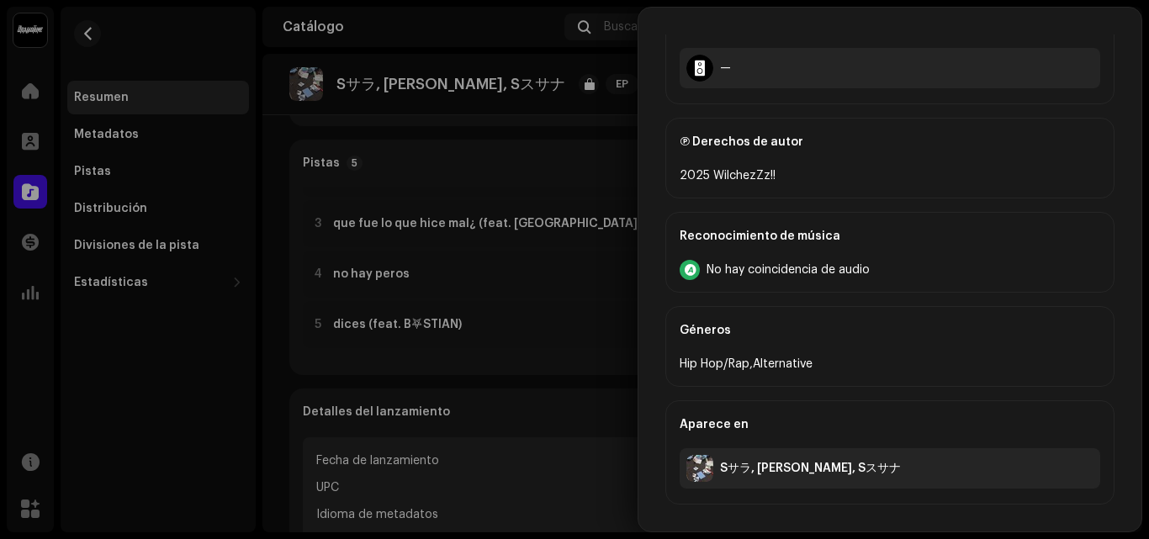
click at [612, 328] on div at bounding box center [574, 269] width 1149 height 539
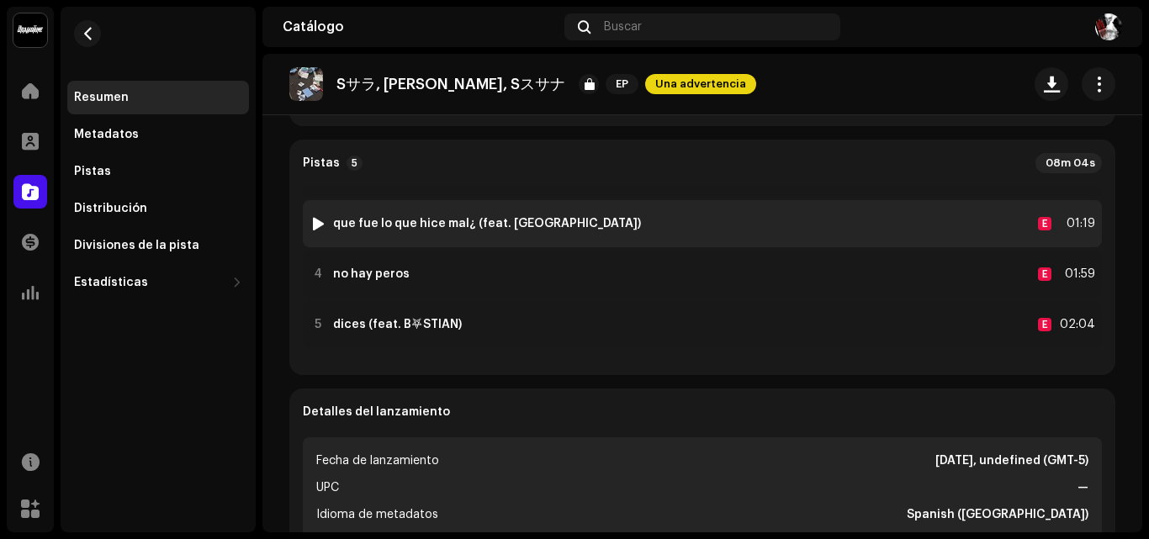
drag, startPoint x: 1092, startPoint y: 275, endPoint x: 1083, endPoint y: 237, distance: 38.9
click at [1083, 237] on div "Pistas 5 08m 04s 1 Perdona por gritar E 01:01 2 2207 (feat. [PERSON_NAME]) E 01…" at bounding box center [702, 257] width 826 height 235
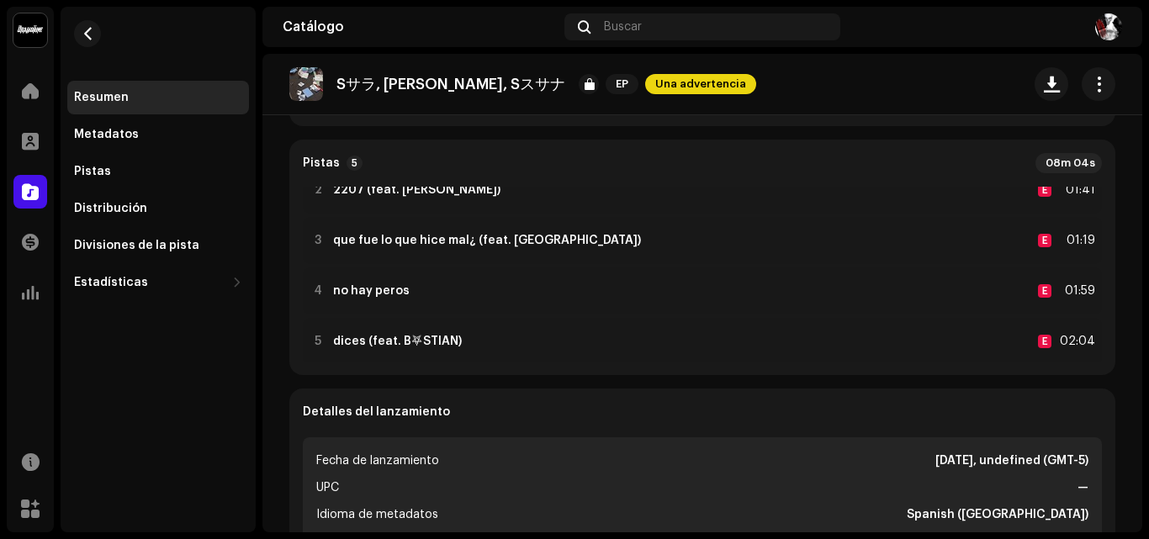
scroll to position [68, 0]
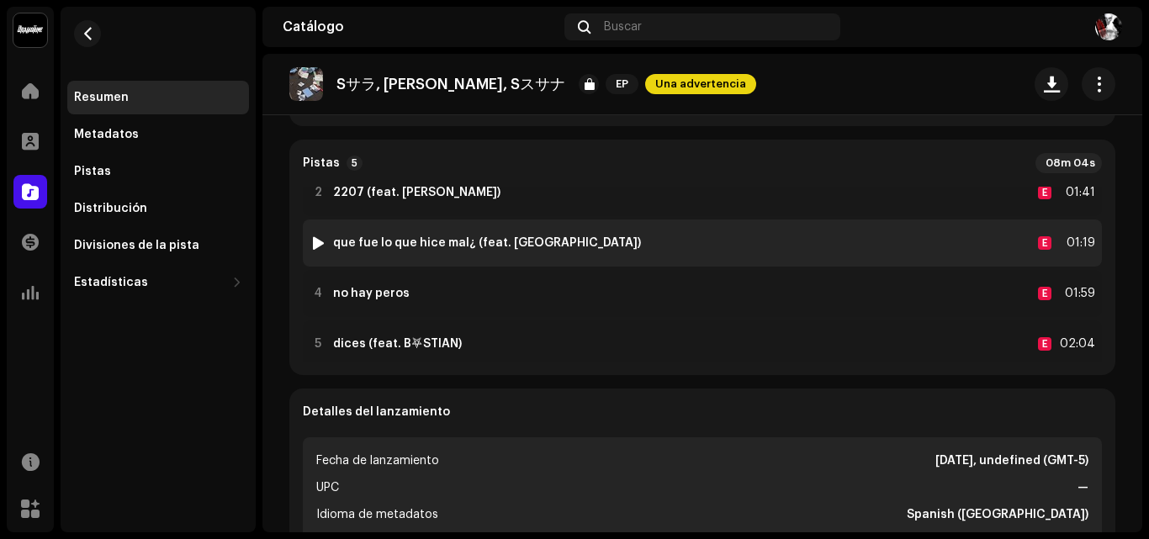
click at [595, 247] on div "3 que fue lo que hice mal¿ (feat. toosnow) E 01:19" at bounding box center [702, 242] width 799 height 47
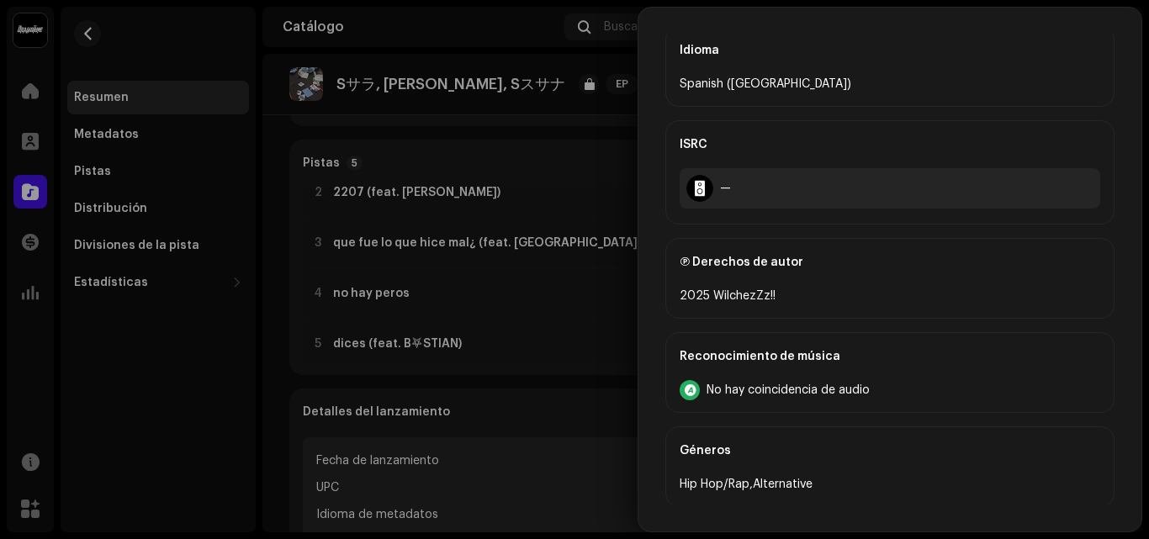
scroll to position [604, 0]
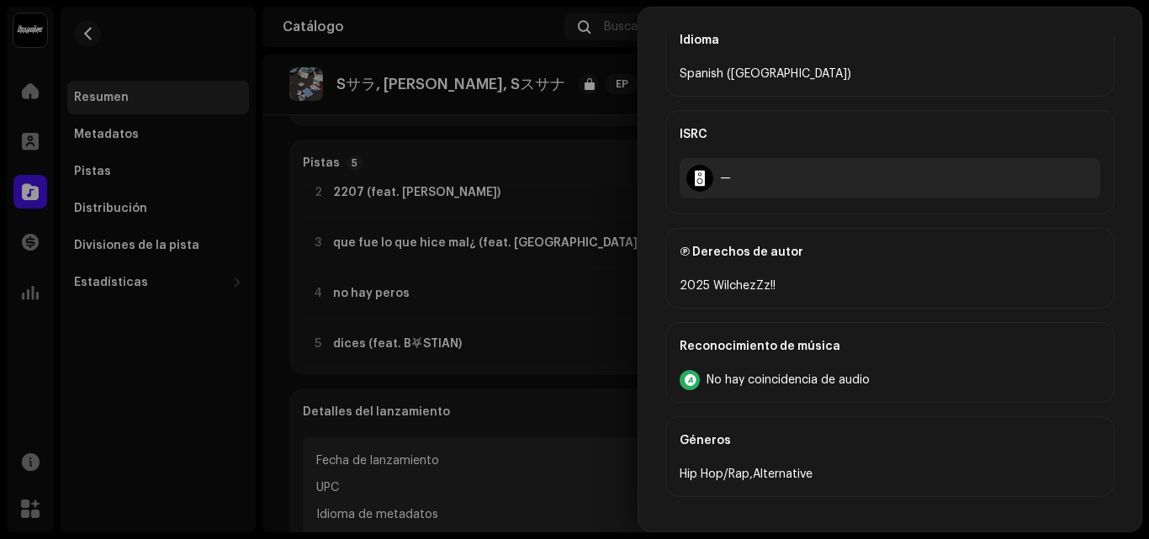
click at [446, 323] on div at bounding box center [574, 269] width 1149 height 539
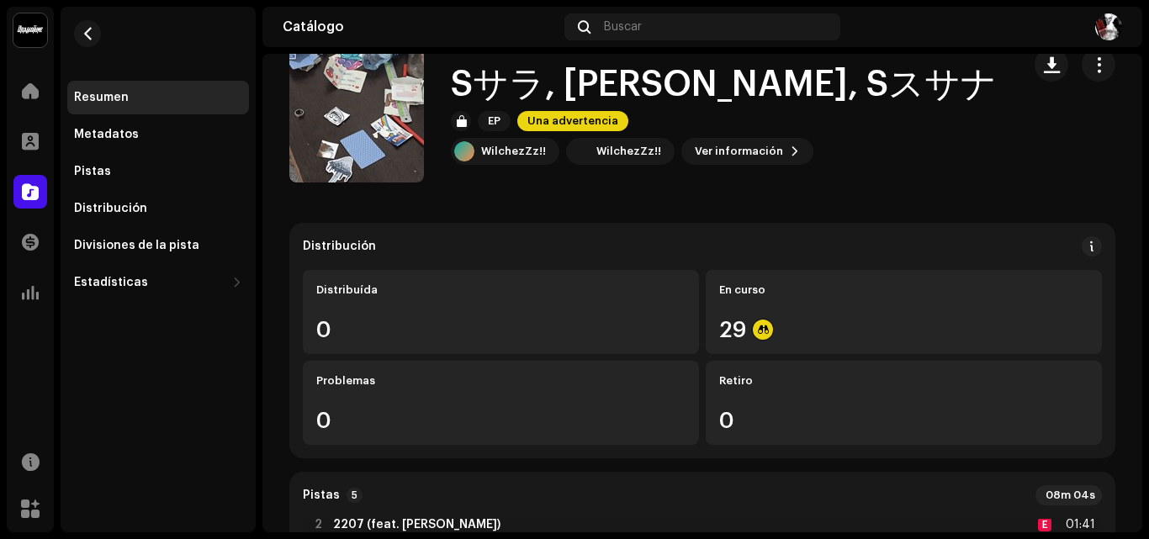
scroll to position [0, 0]
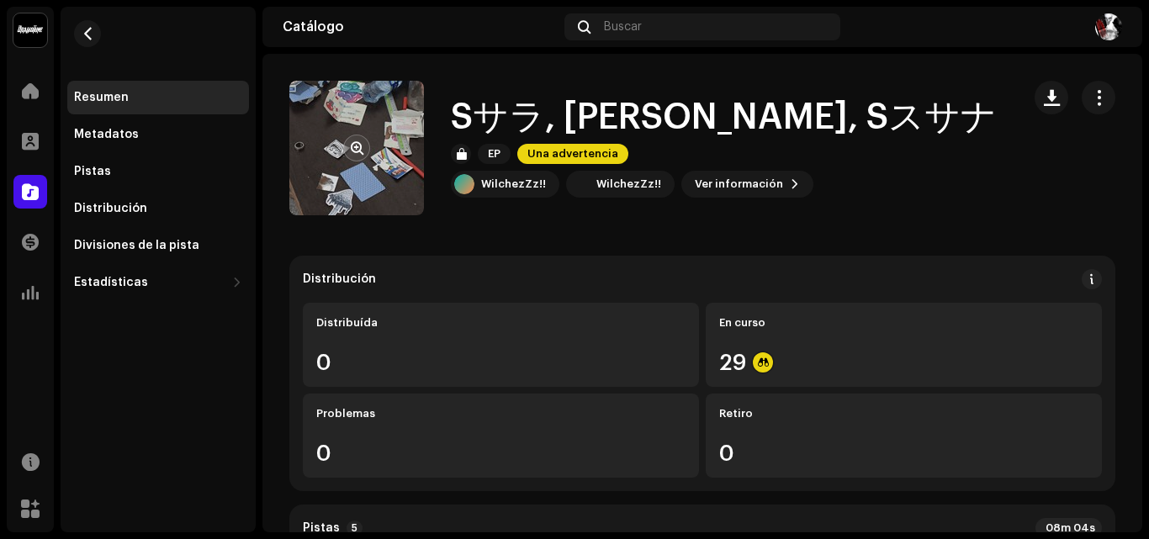
click at [338, 161] on re-a-cover at bounding box center [356, 148] width 135 height 135
click at [348, 154] on button "button" at bounding box center [356, 148] width 27 height 27
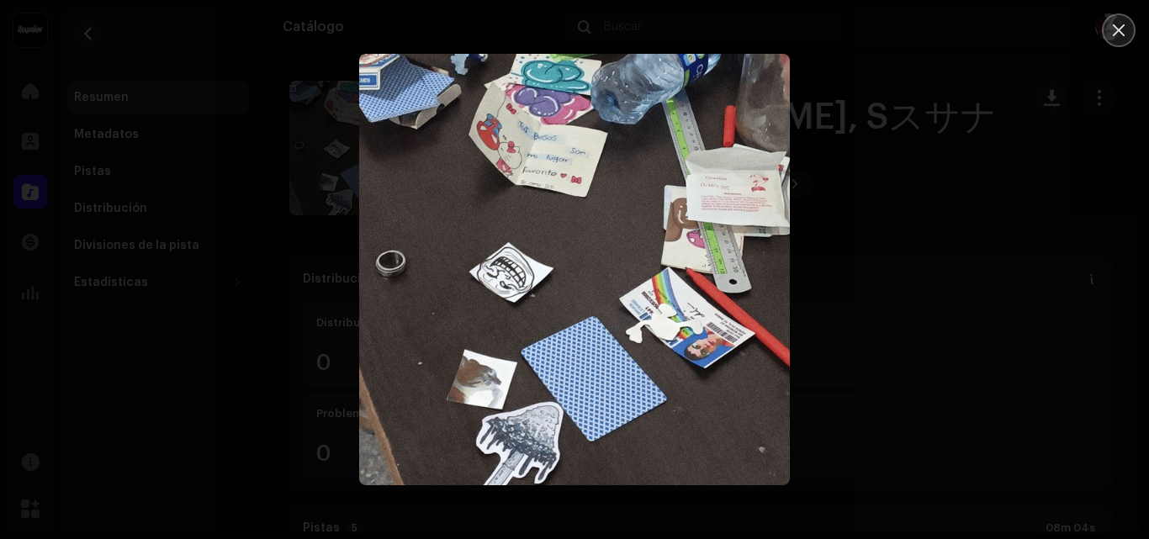
click at [1109, 37] on button "Close" at bounding box center [1118, 30] width 34 height 34
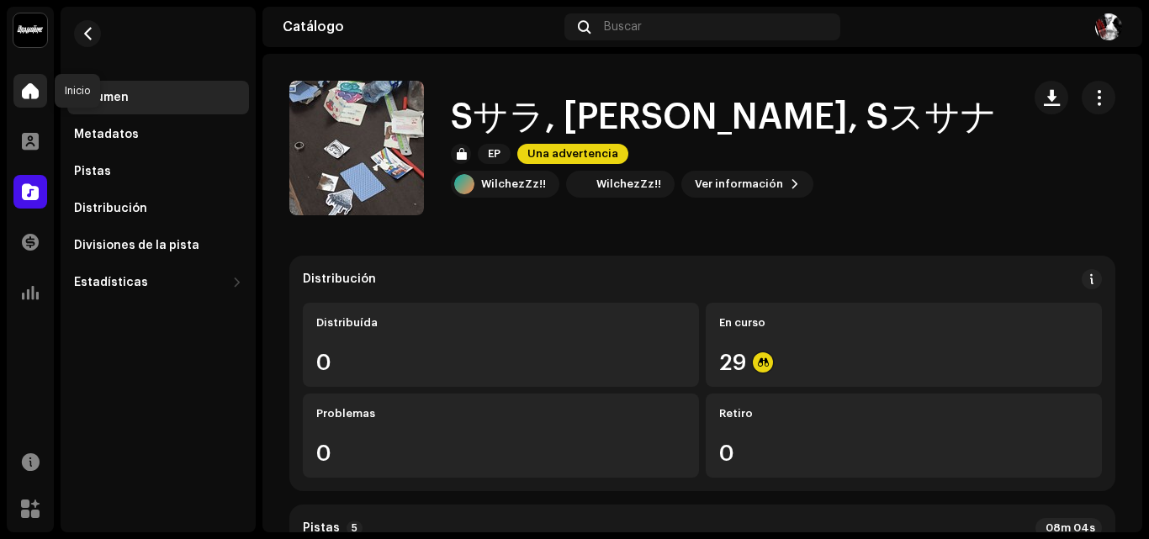
click at [22, 100] on div at bounding box center [30, 91] width 34 height 34
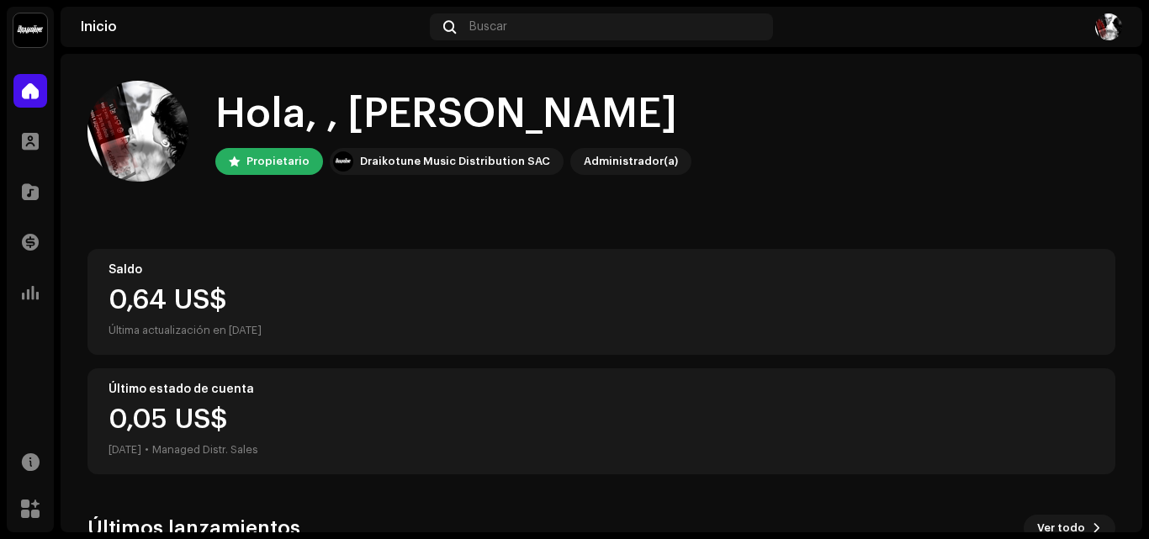
click at [795, 172] on div "Hola, , [PERSON_NAME] Draikotune Music Distribution SAC Administrador(a)" at bounding box center [600, 131] width 1027 height 101
click at [32, 257] on div at bounding box center [30, 242] width 34 height 34
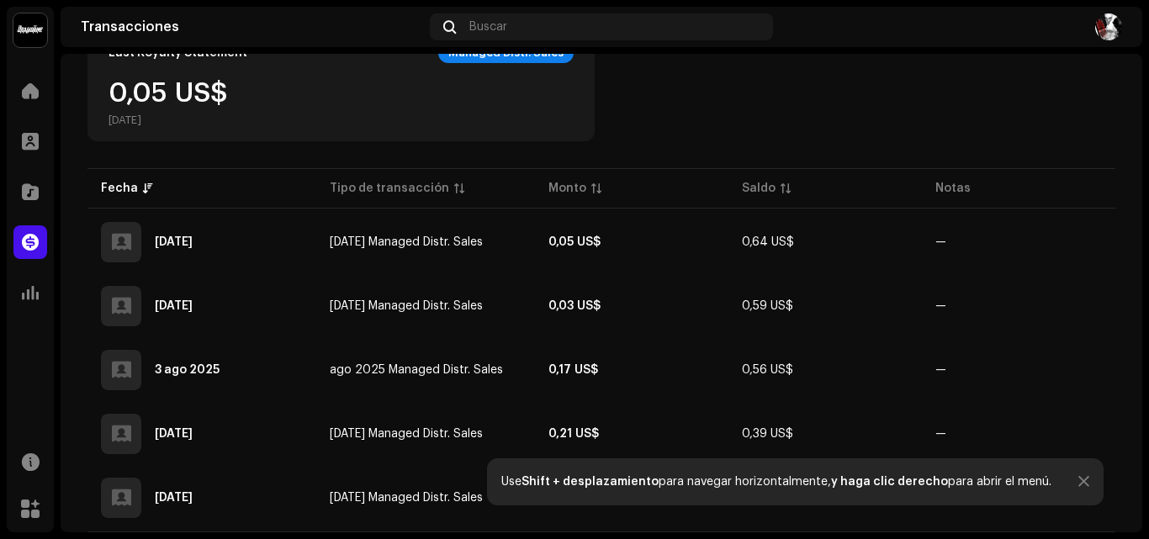
scroll to position [352, 0]
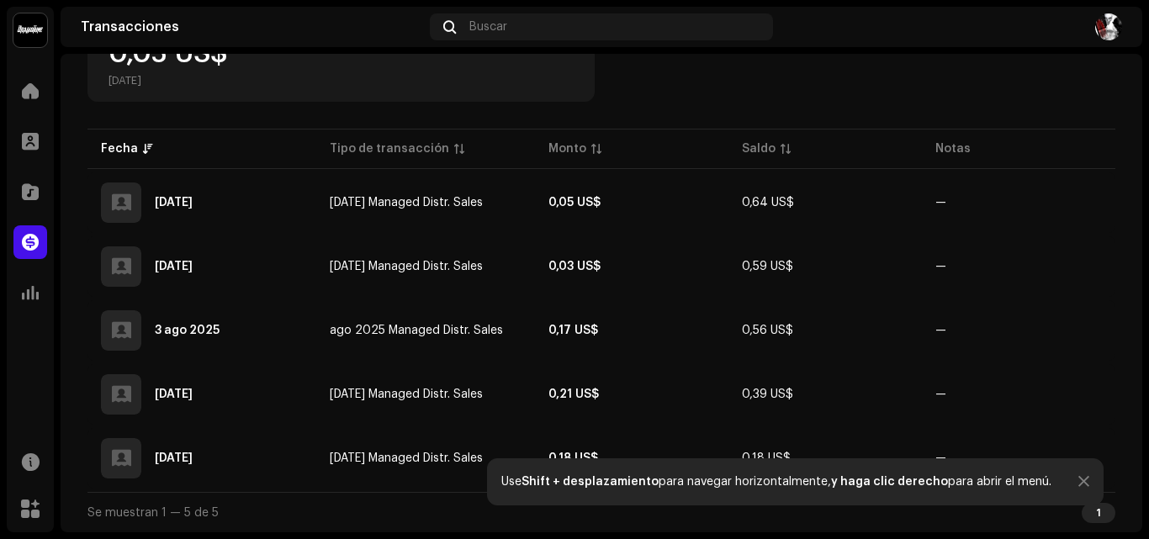
click at [1078, 487] on div at bounding box center [1083, 481] width 11 height 13
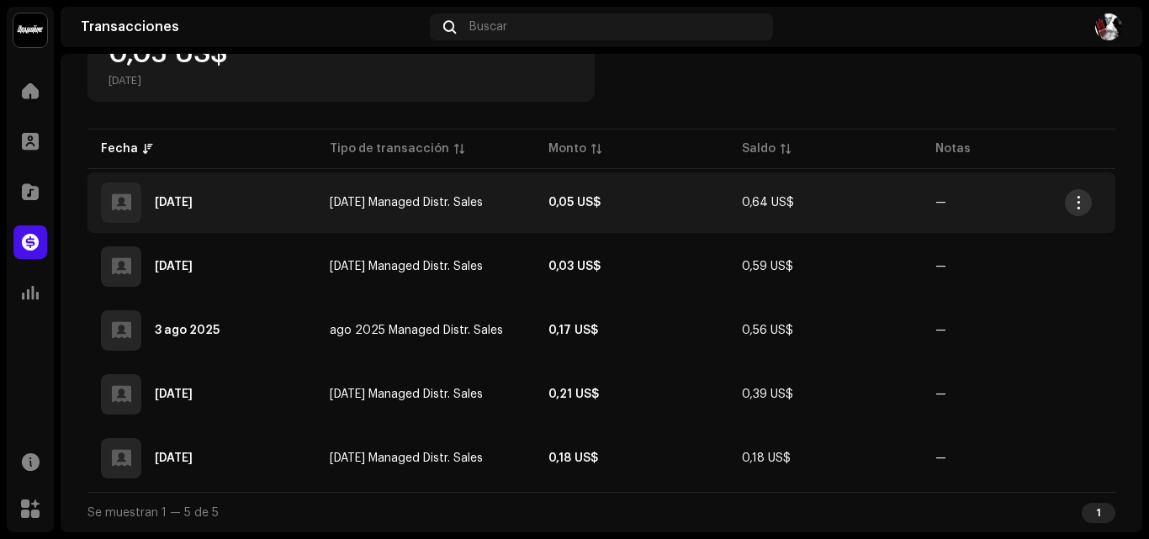
click at [1078, 200] on span "button" at bounding box center [1078, 202] width 13 height 13
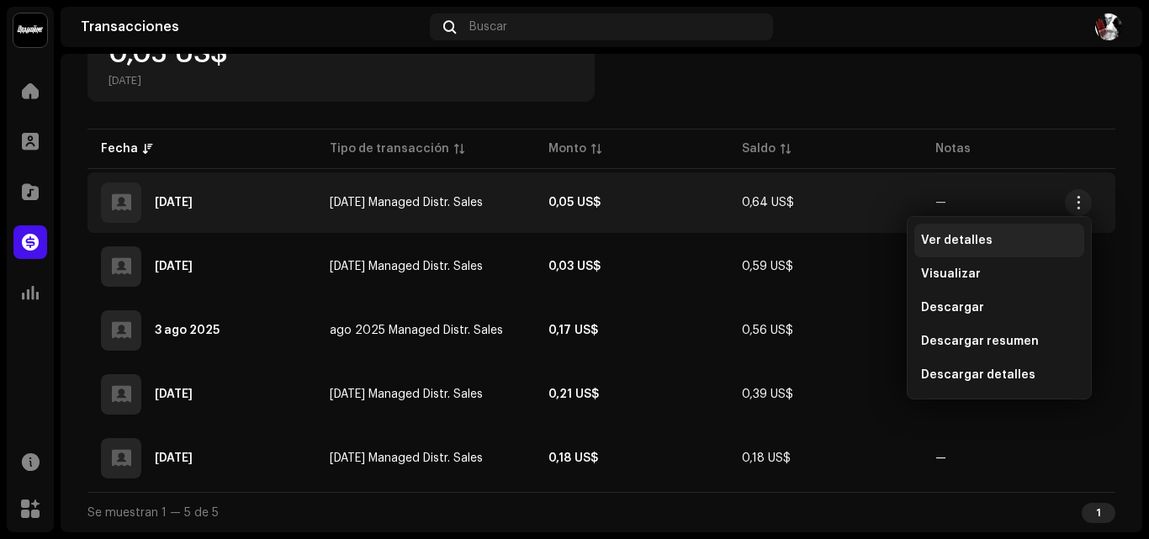
click at [1025, 238] on div "Ver detalles" at bounding box center [999, 240] width 156 height 13
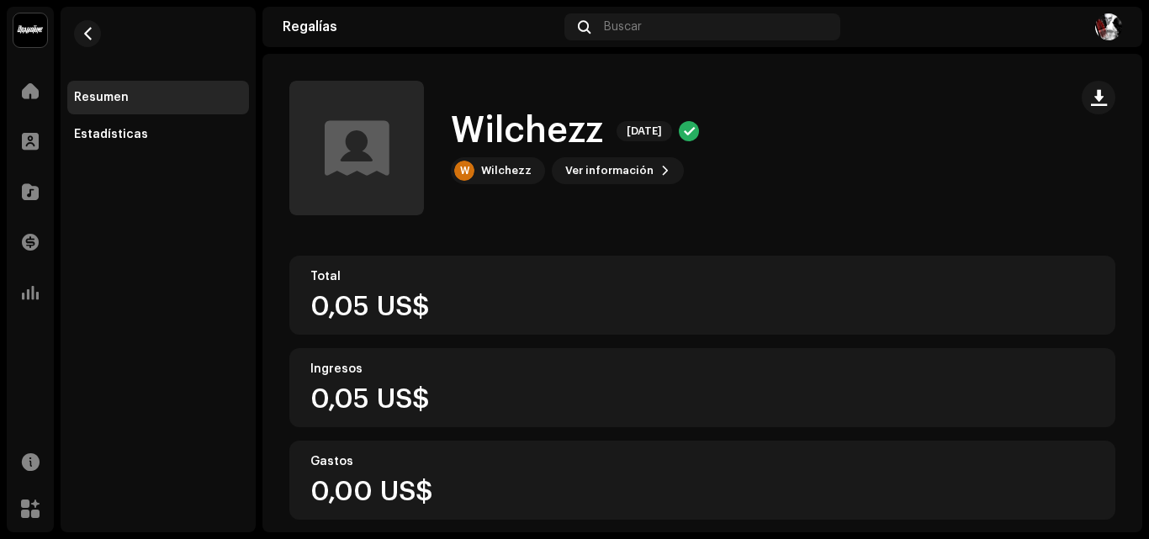
drag, startPoint x: 1129, startPoint y: 179, endPoint x: 1123, endPoint y: 263, distance: 84.3
click at [1123, 263] on royalties-statements-details-summary "Wilchezz [DATE] Wilchezz [DATE] W [GEOGRAPHIC_DATA] Ver información Total 0,05 …" at bounding box center [701, 540] width 879 height 972
click at [1059, 177] on div "Wilchezz [DATE] W [GEOGRAPHIC_DATA] Ver información" at bounding box center [702, 148] width 826 height 135
click at [99, 135] on div "Estadísticas" at bounding box center [111, 134] width 74 height 13
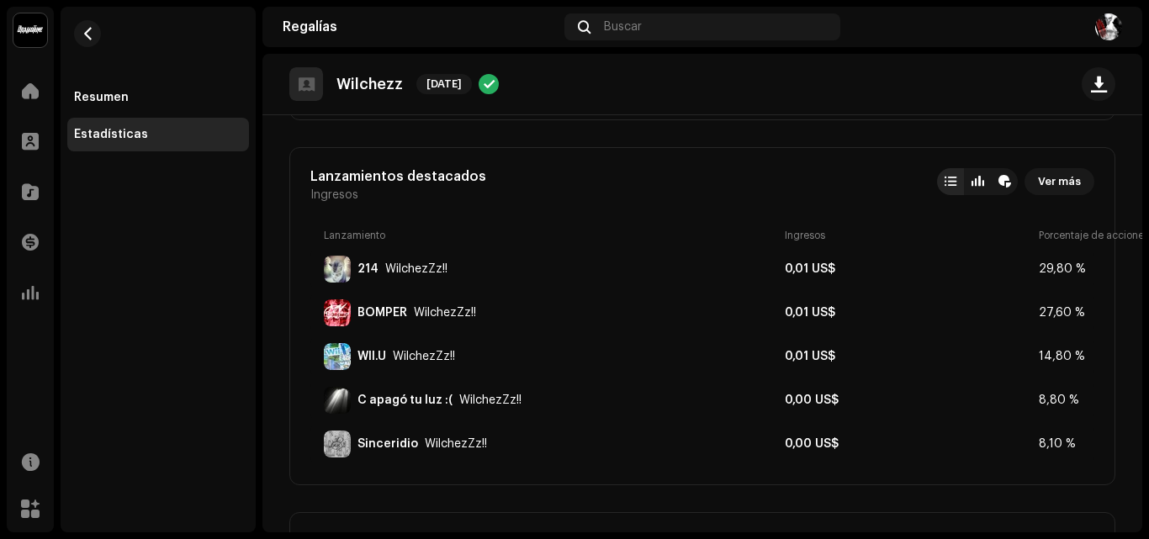
scroll to position [430, 0]
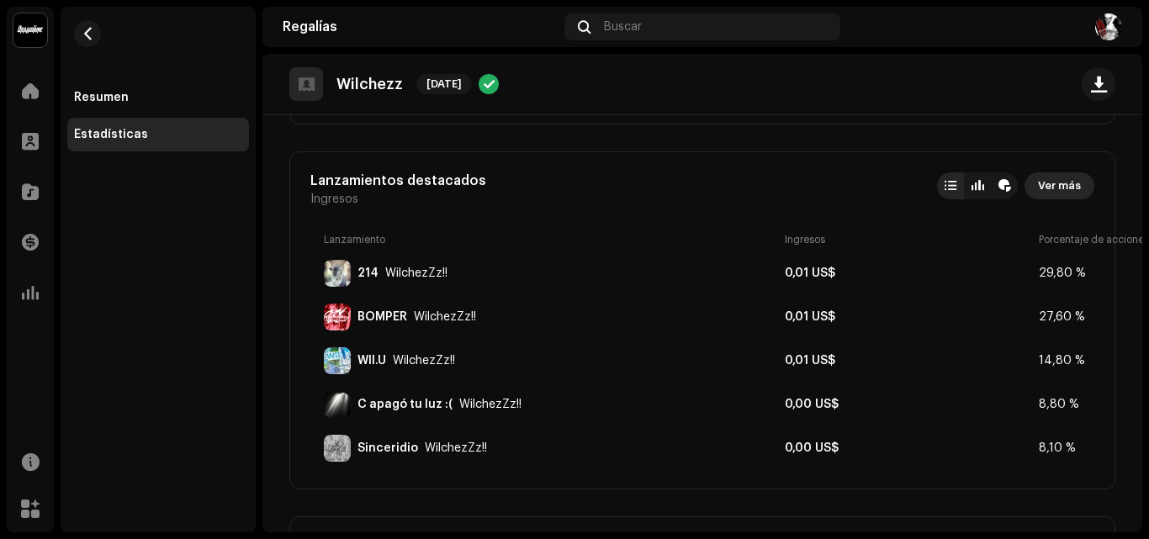
click at [1044, 178] on span "Ver más" at bounding box center [1059, 186] width 43 height 34
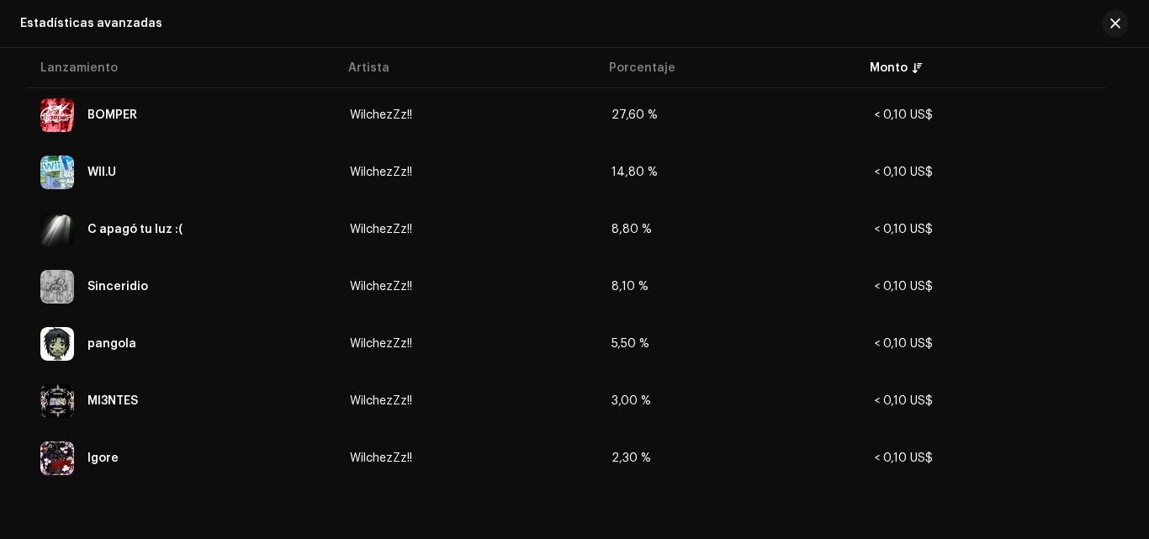
scroll to position [224, 0]
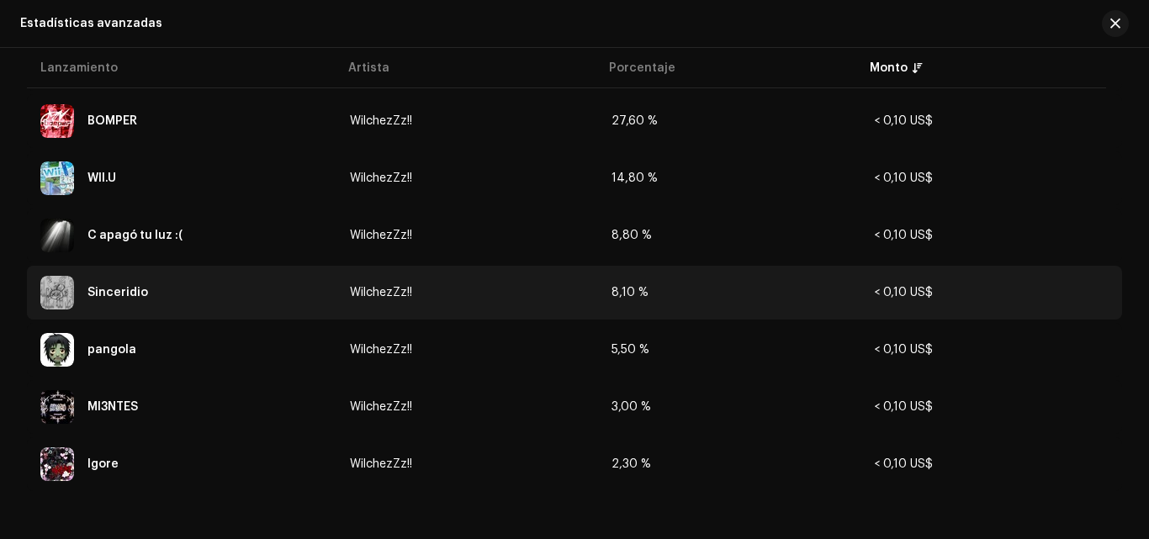
click at [1056, 272] on td "< 0,10 US$" at bounding box center [990, 293] width 261 height 54
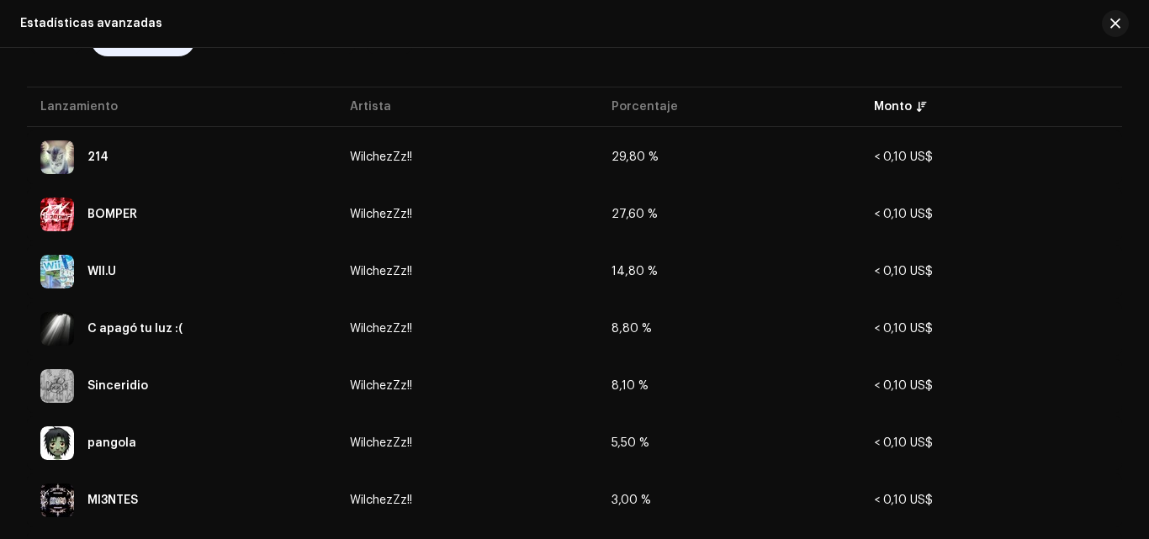
scroll to position [124, 0]
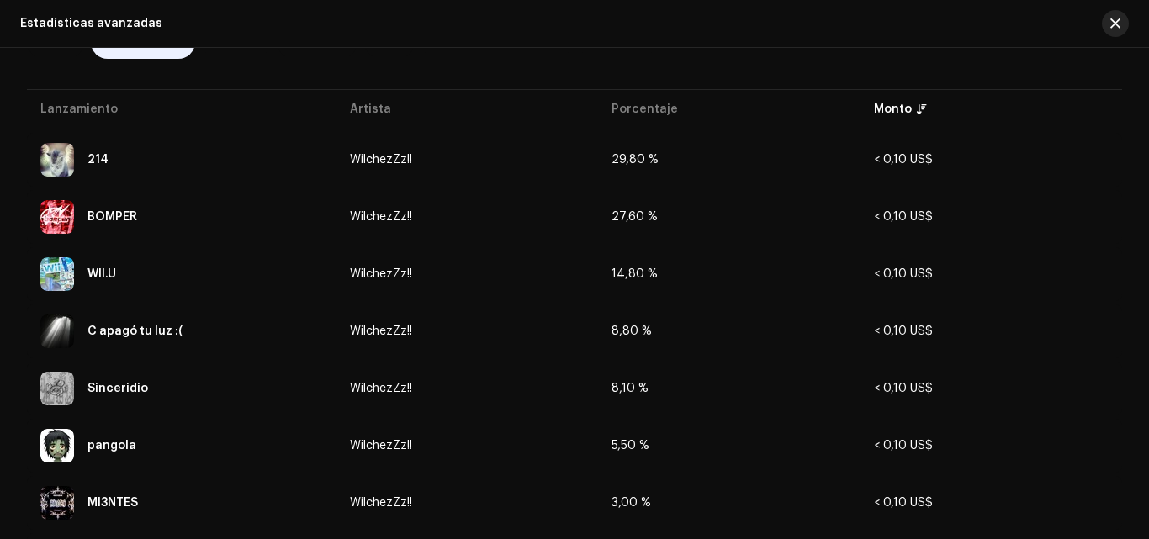
click at [1115, 29] on span "button" at bounding box center [1115, 23] width 10 height 13
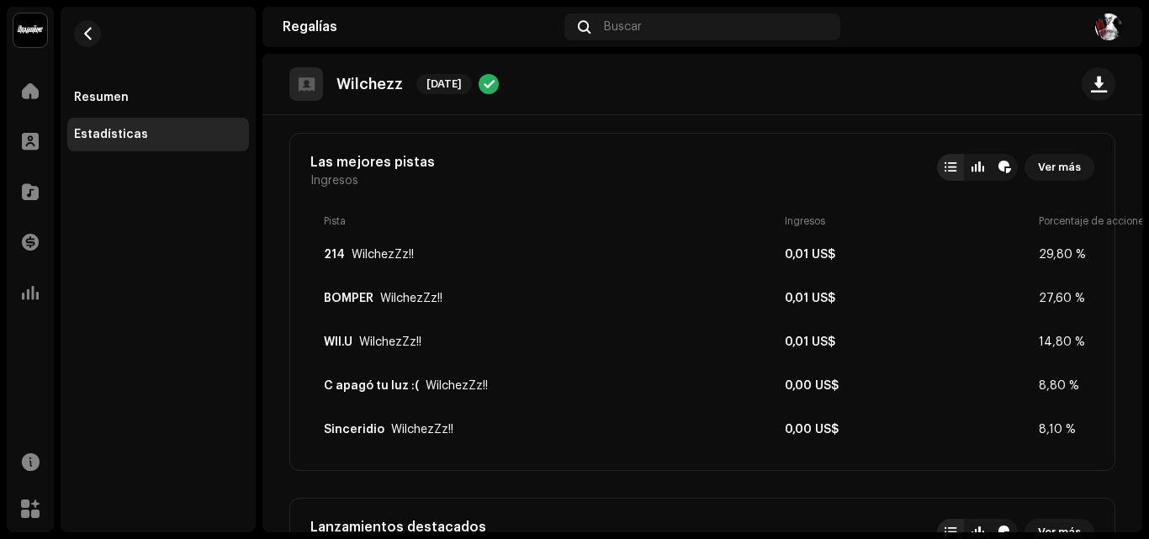
scroll to position [75, 0]
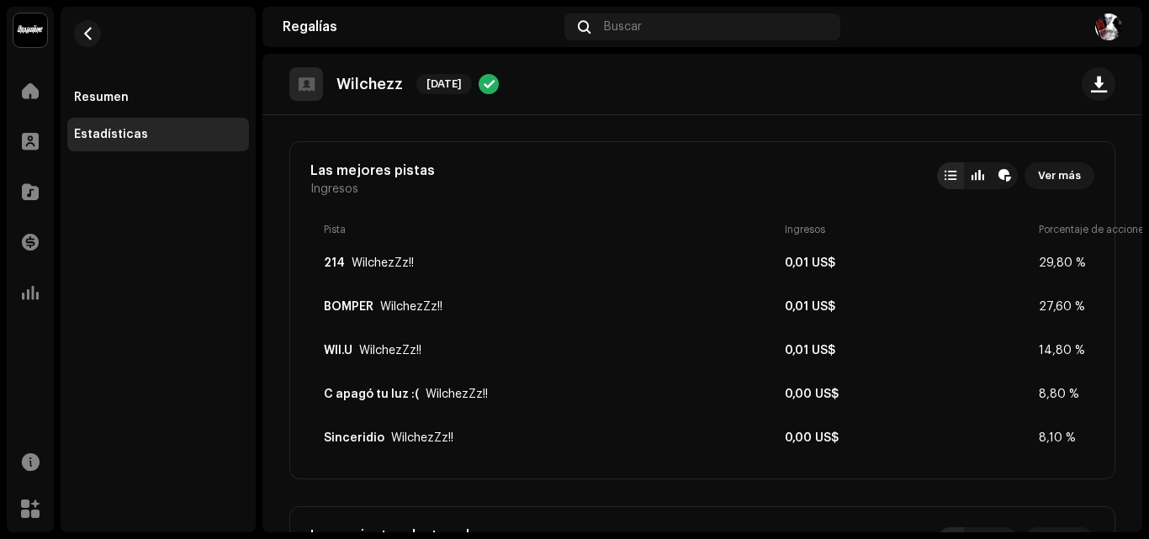
drag, startPoint x: 1143, startPoint y: 145, endPoint x: 1106, endPoint y: 125, distance: 42.1
click at [1106, 125] on div "WilchezZz Inicio Perfil Catálogo Transacciones Estadísticas Recursos Mercado Re…" at bounding box center [574, 269] width 1149 height 539
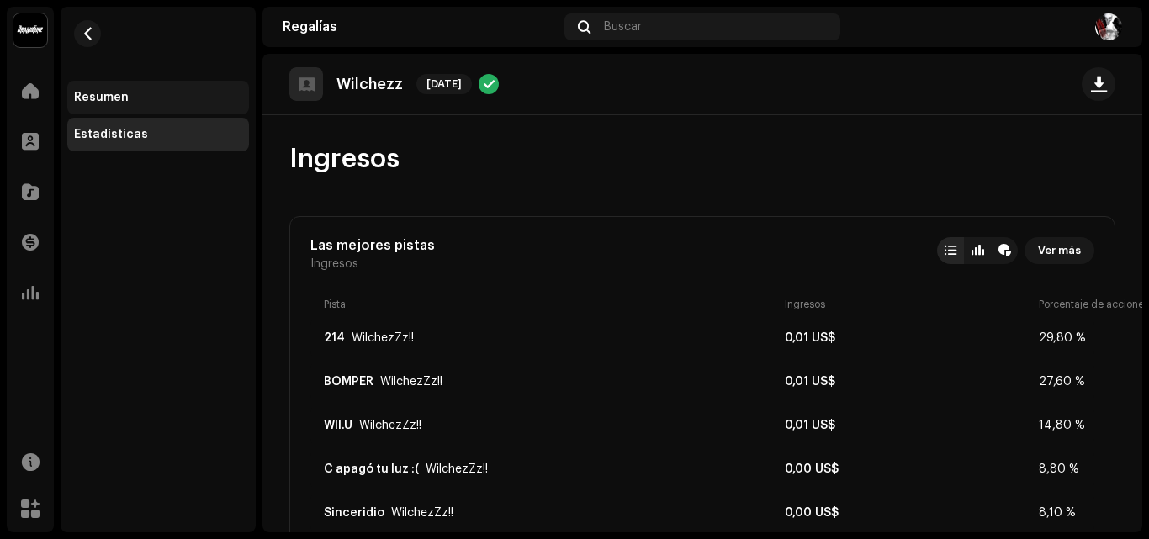
click at [156, 93] on div "Resumen" at bounding box center [158, 97] width 168 height 13
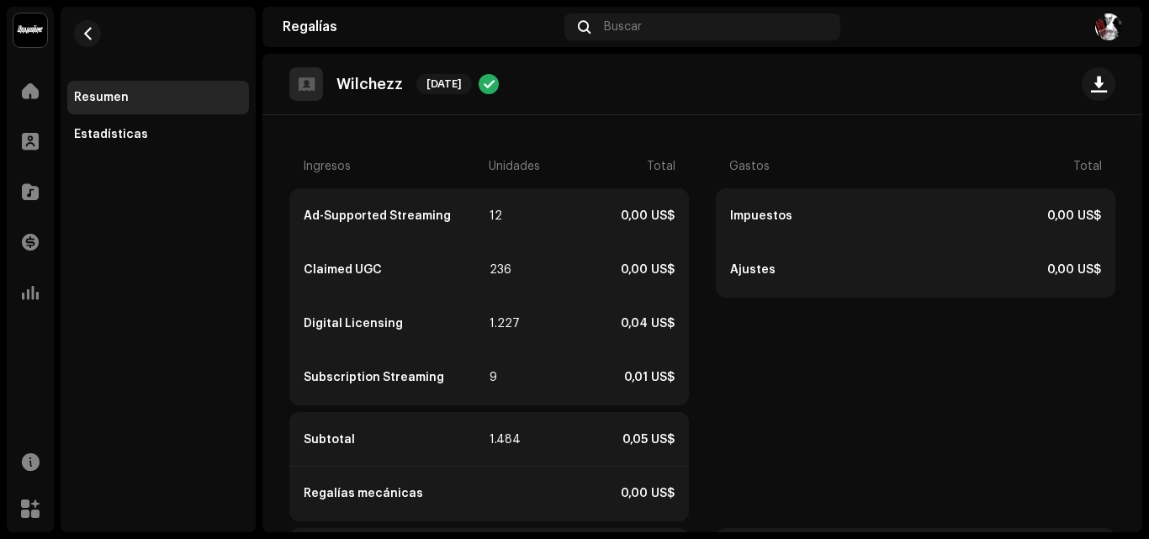
scroll to position [417, 0]
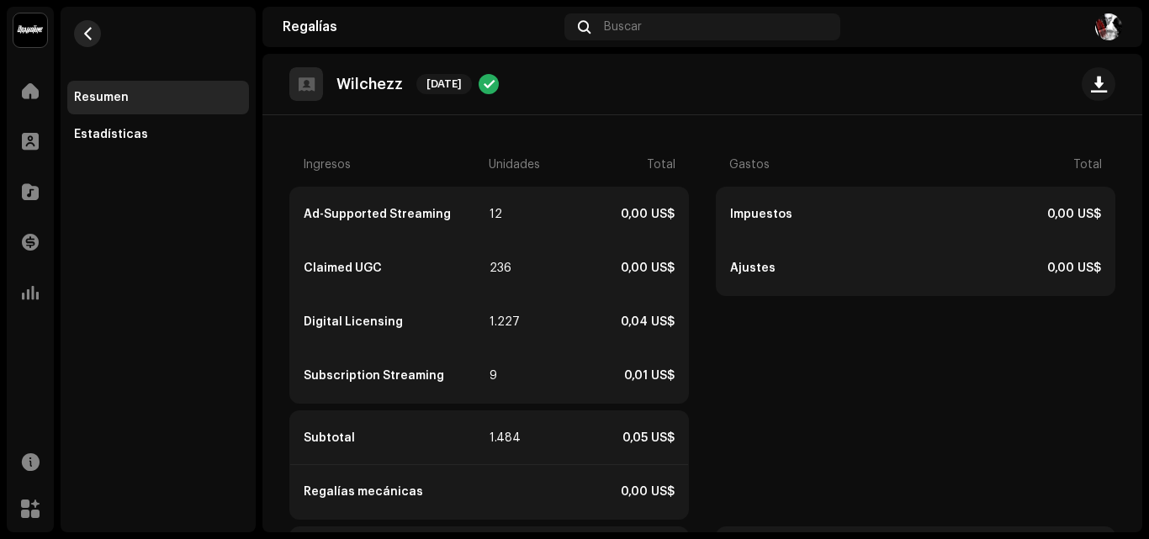
click at [92, 40] on span "button" at bounding box center [88, 33] width 13 height 13
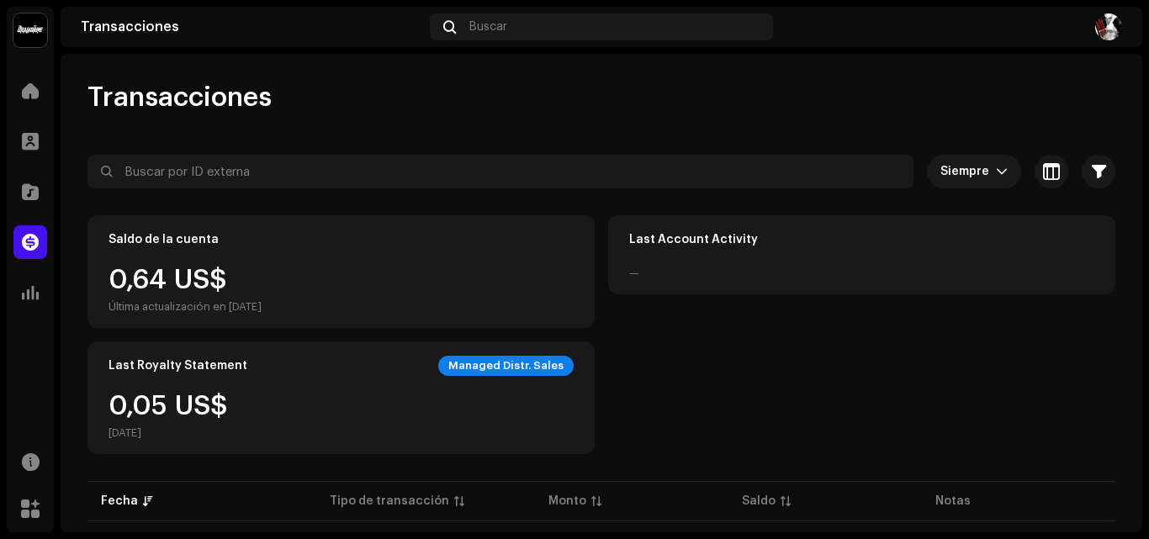
click at [208, 310] on div "Última actualización en [DATE]" at bounding box center [184, 306] width 153 height 13
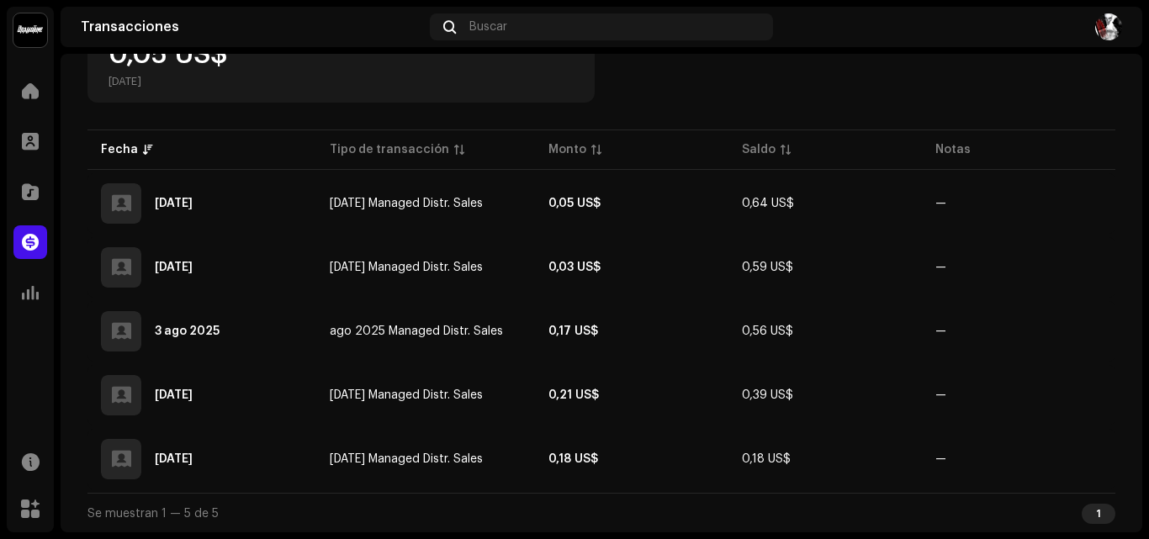
scroll to position [352, 0]
click at [25, 142] on span at bounding box center [30, 141] width 17 height 13
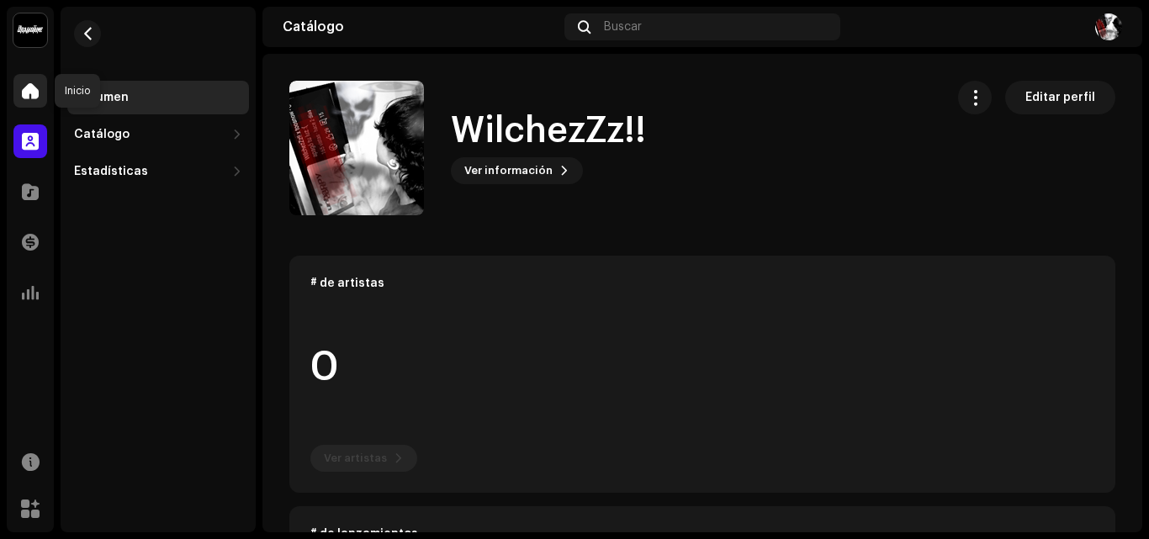
click at [30, 91] on span at bounding box center [30, 90] width 17 height 13
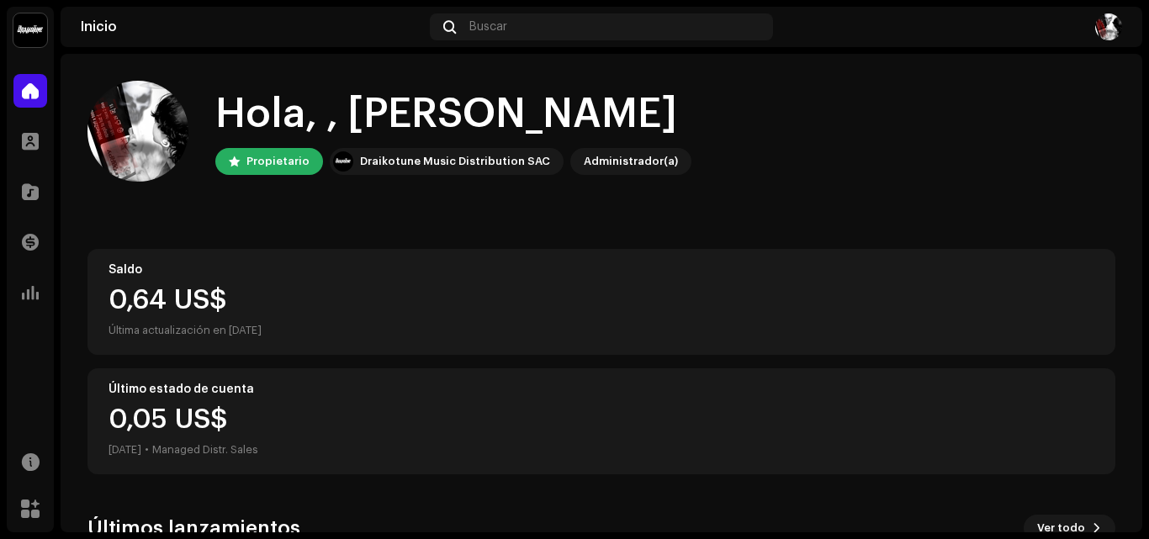
drag, startPoint x: 1148, startPoint y: 143, endPoint x: 1128, endPoint y: 177, distance: 39.2
click at [1128, 177] on div "WilchezZz Inicio Perfil Catálogo Transacciones Estadísticas Recursos Mercado In…" at bounding box center [574, 269] width 1149 height 539
click at [1128, 177] on div "Hola, , [PERSON_NAME] Draikotune Music Distribution SAC Administrador(a) Saldo …" at bounding box center [601, 439] width 1081 height 770
drag, startPoint x: 1142, startPoint y: 146, endPoint x: 1127, endPoint y: 209, distance: 64.0
click at [1127, 209] on div "WilchezZz Inicio Perfil Catálogo Transacciones Estadísticas Recursos Mercado In…" at bounding box center [574, 269] width 1149 height 539
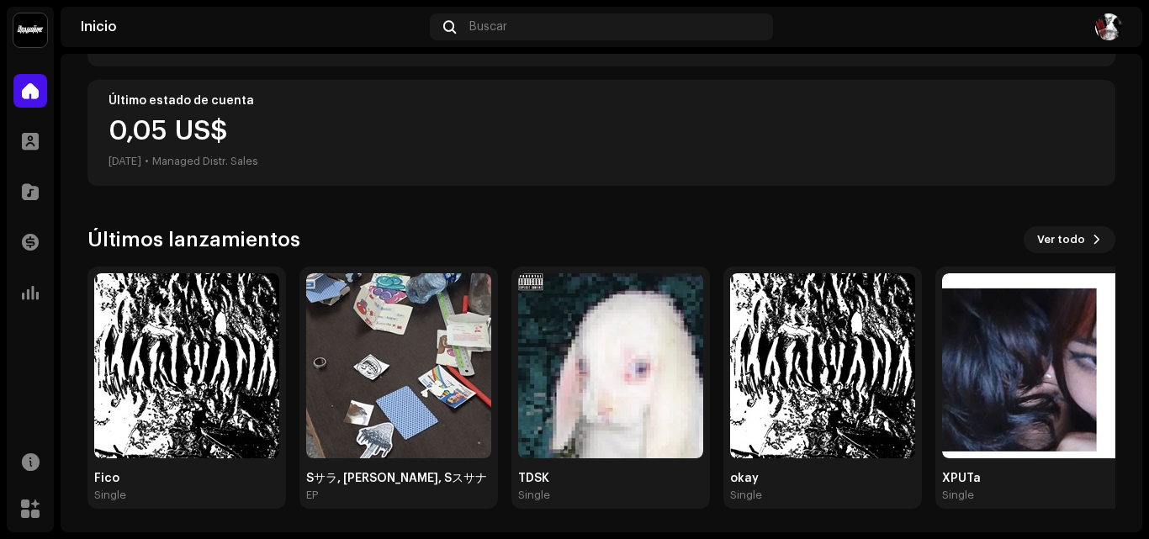
scroll to position [292, 0]
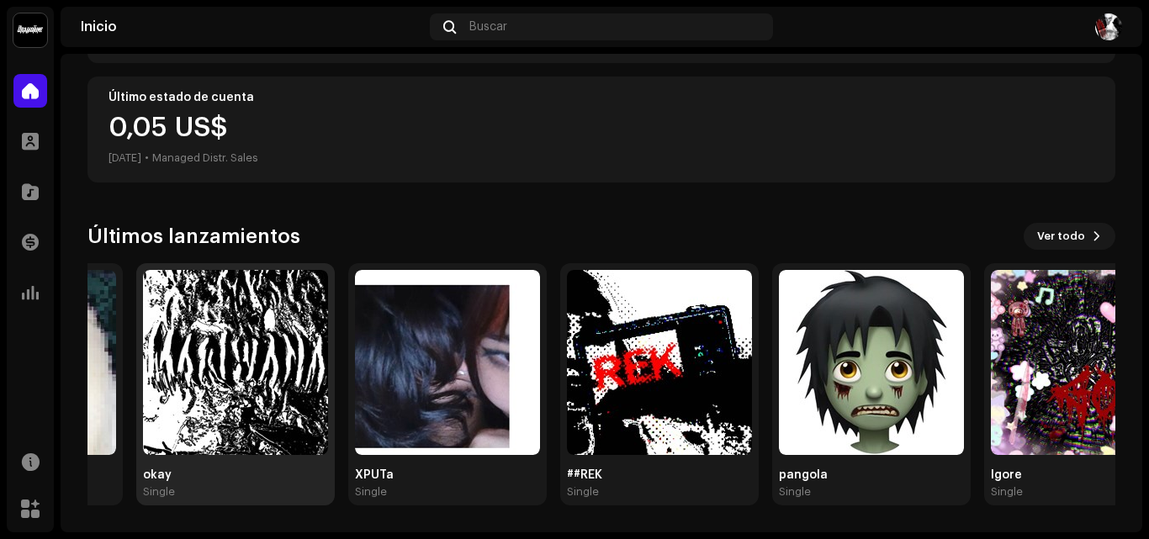
drag, startPoint x: 1087, startPoint y: 361, endPoint x: 440, endPoint y: 413, distance: 649.5
click at [466, 409] on img at bounding box center [447, 362] width 185 height 185
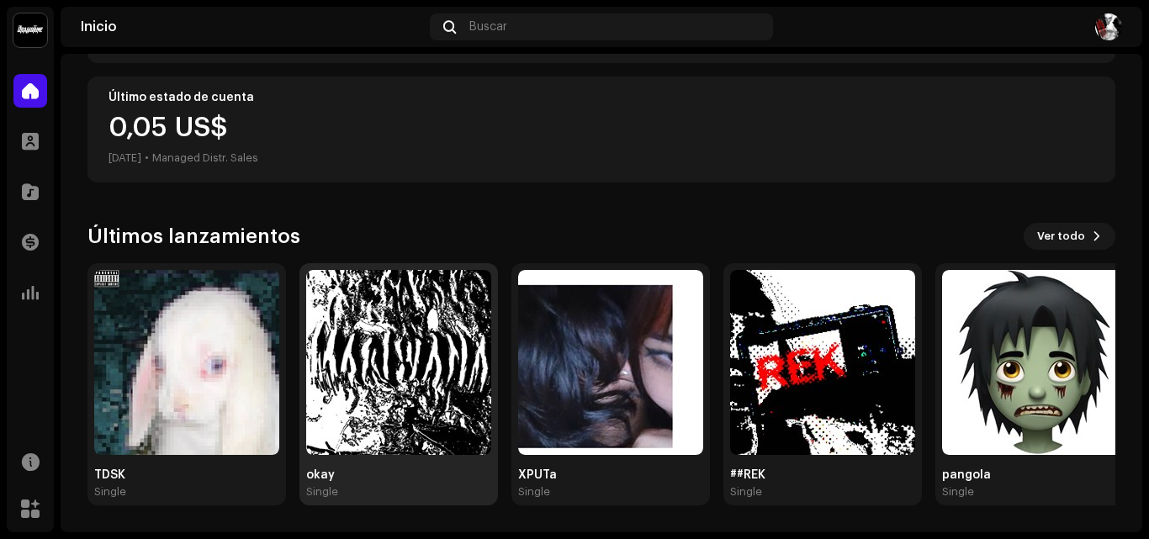
click at [423, 414] on img at bounding box center [398, 362] width 185 height 185
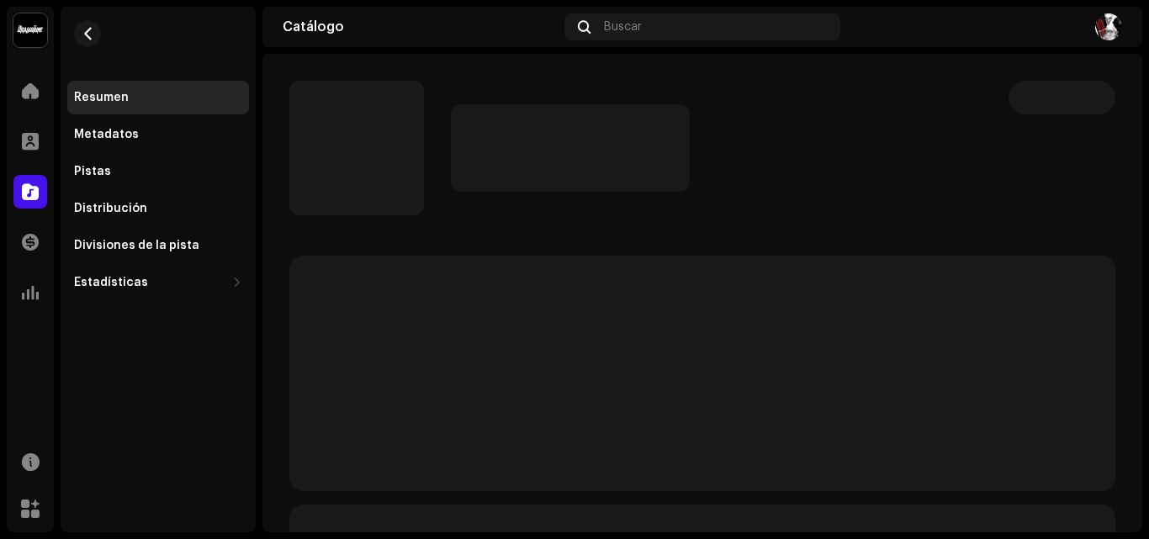
click at [115, 48] on div "Resumen Metadatos Pistas Distribución Divisiones de la pista Estadísticas Consu…" at bounding box center [158, 153] width 195 height 293
